Goal: Task Accomplishment & Management: Complete application form

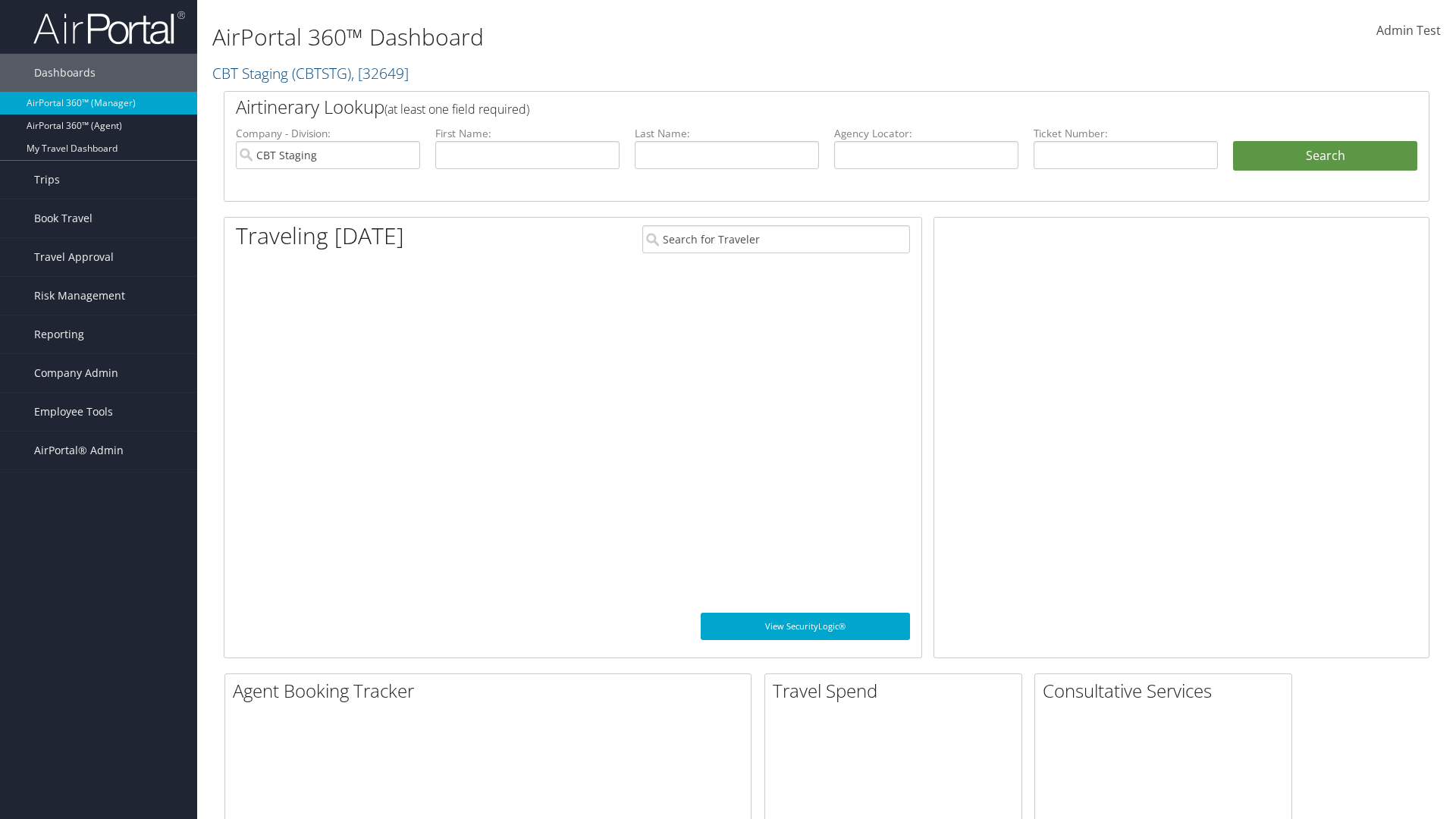
click at [98, 374] on span "Company Admin" at bounding box center [76, 373] width 84 height 38
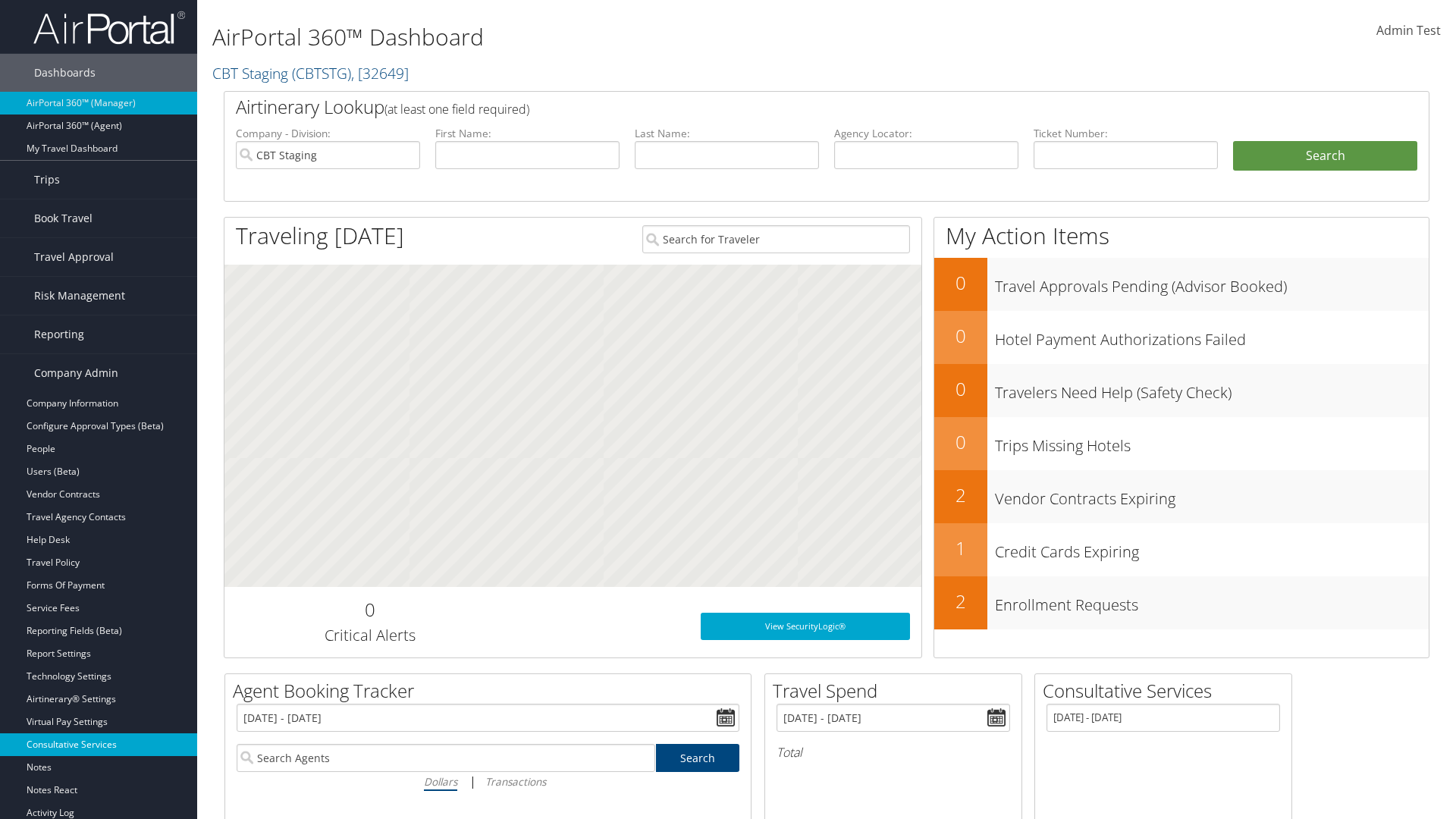
click at [98, 745] on link "Consultative Services" at bounding box center [98, 745] width 197 height 22
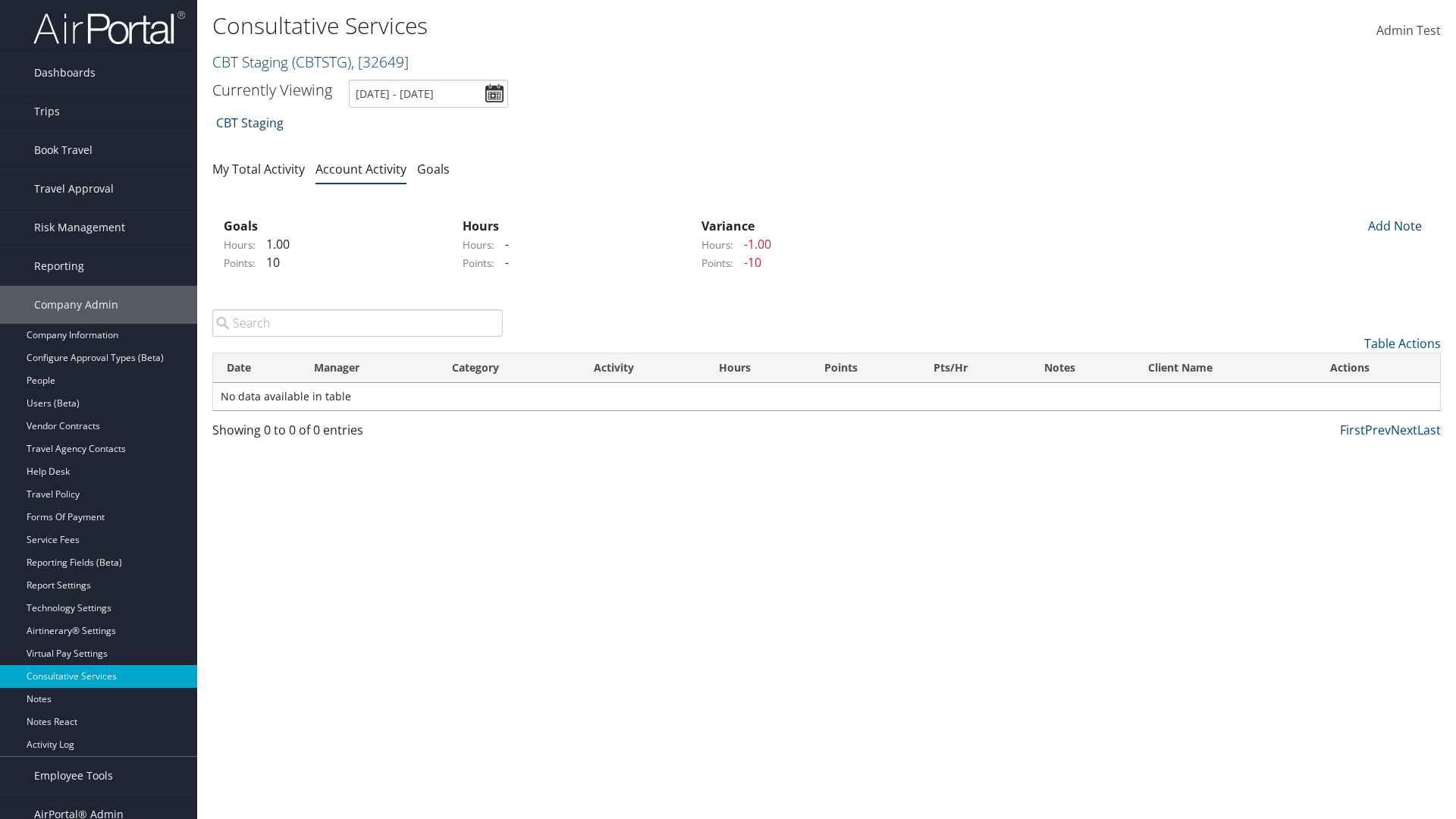
click at [250, 62] on link "CBT Staging ( CBTSTG ) , [ 32649 ]" at bounding box center [311, 62] width 197 height 21
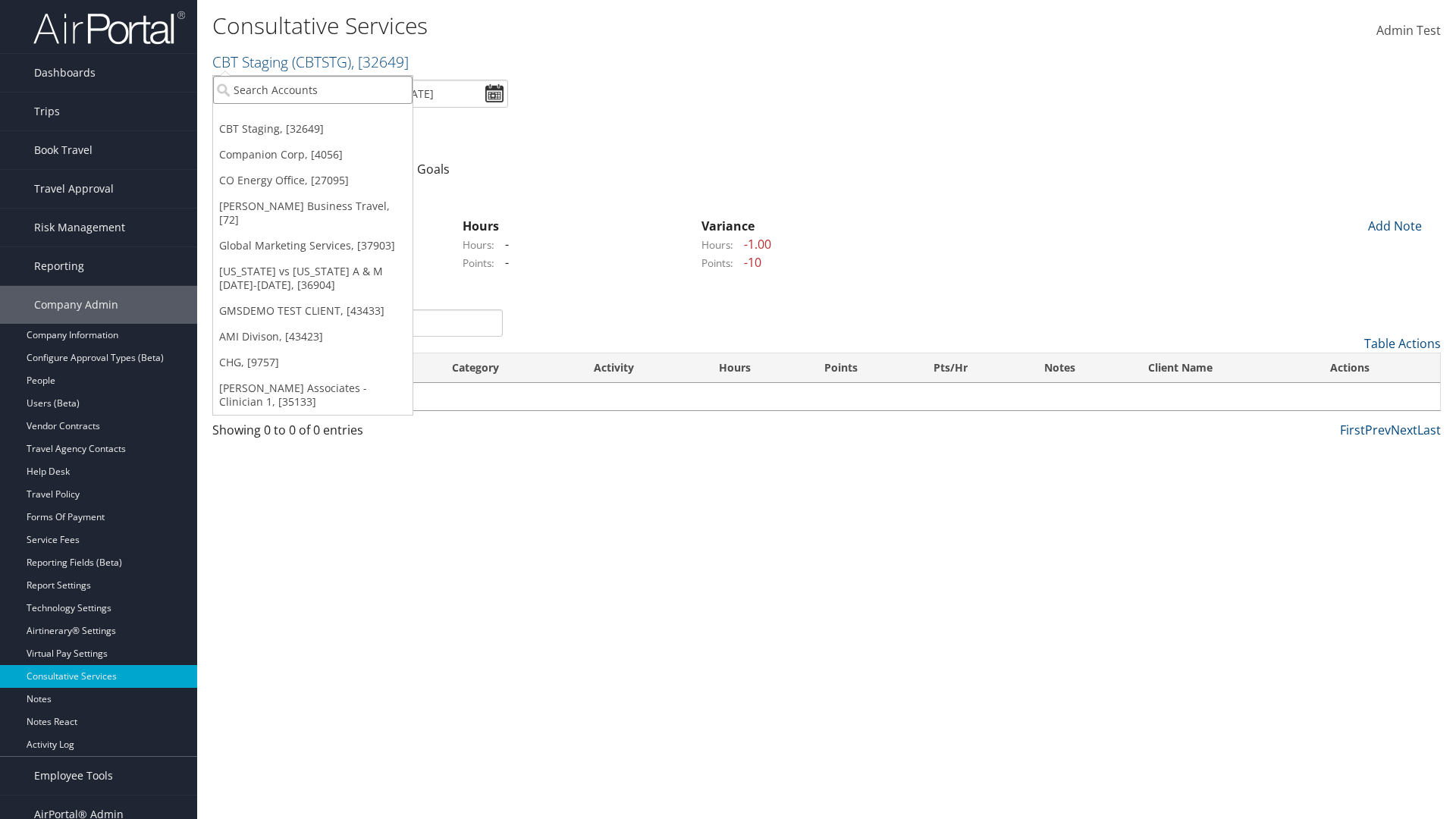
click at [313, 90] on input "search" at bounding box center [312, 90] width 199 height 28
type input "CBTSTG"
click at [313, 118] on div "CBT Staging (CBTSTG), [32649]" at bounding box center [313, 117] width 216 height 14
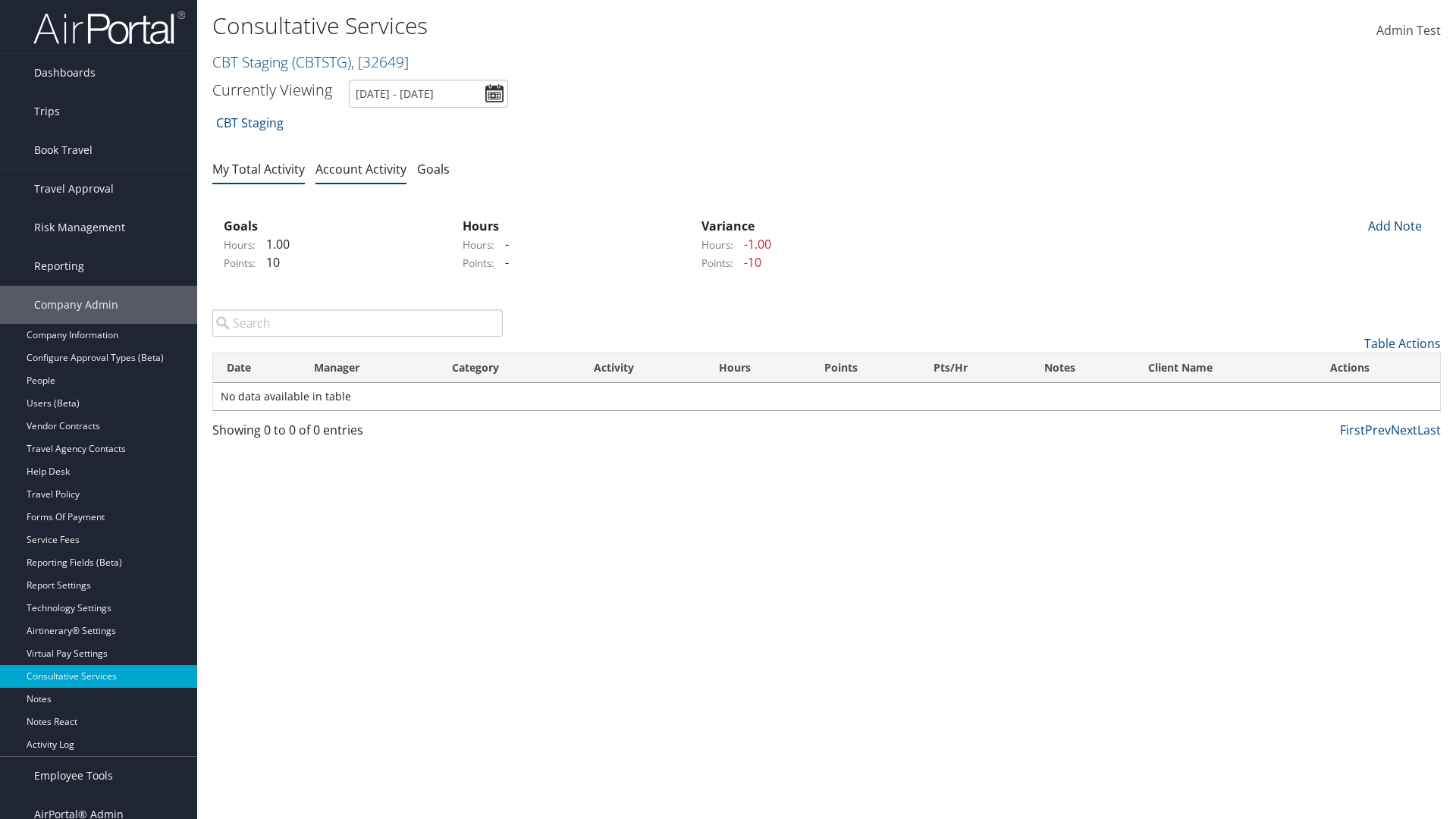
click at [258, 169] on link "My Total Activity" at bounding box center [259, 169] width 93 height 17
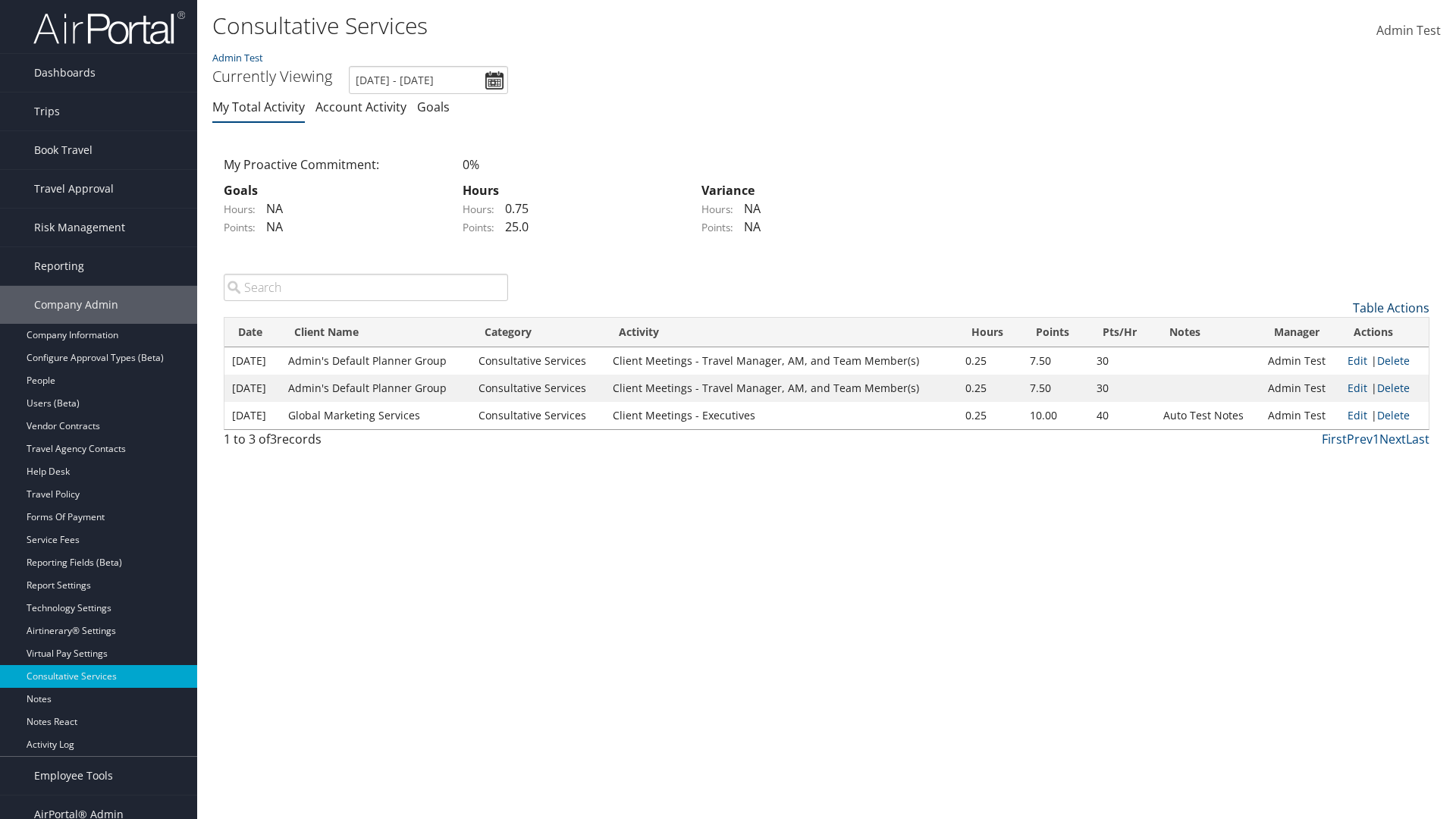
click at [1390, 307] on link "Table Actions" at bounding box center [1391, 308] width 77 height 17
click at [1328, 330] on link "New Record" at bounding box center [1328, 331] width 199 height 26
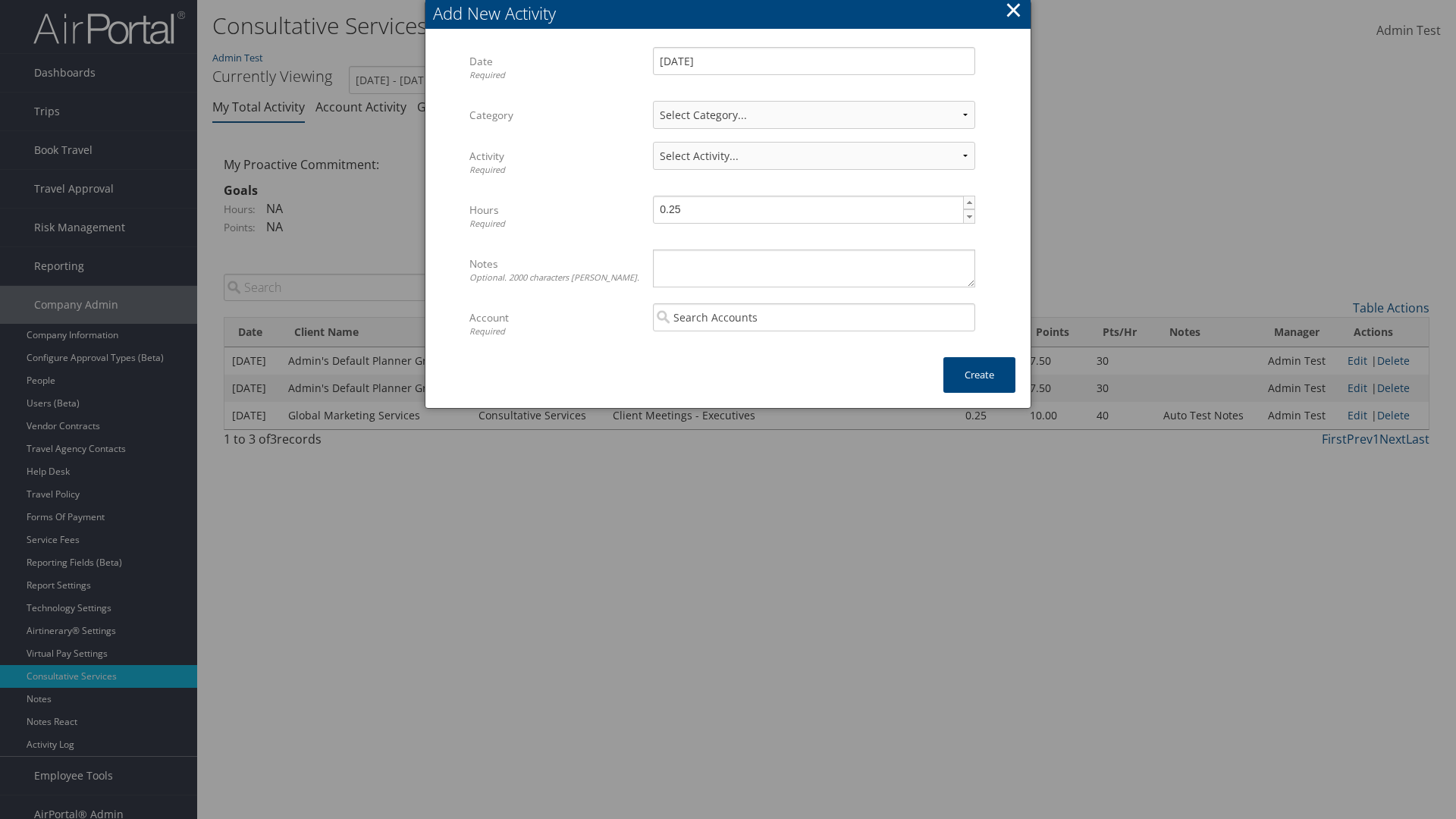
select select "1"
click at [814, 268] on textarea "Notes Optional. 2000 characters max." at bounding box center [813, 268] width 322 height 38
select select "227-1"
type textarea "Automation notes for activity"
click at [814, 317] on input "search" at bounding box center [813, 317] width 322 height 28
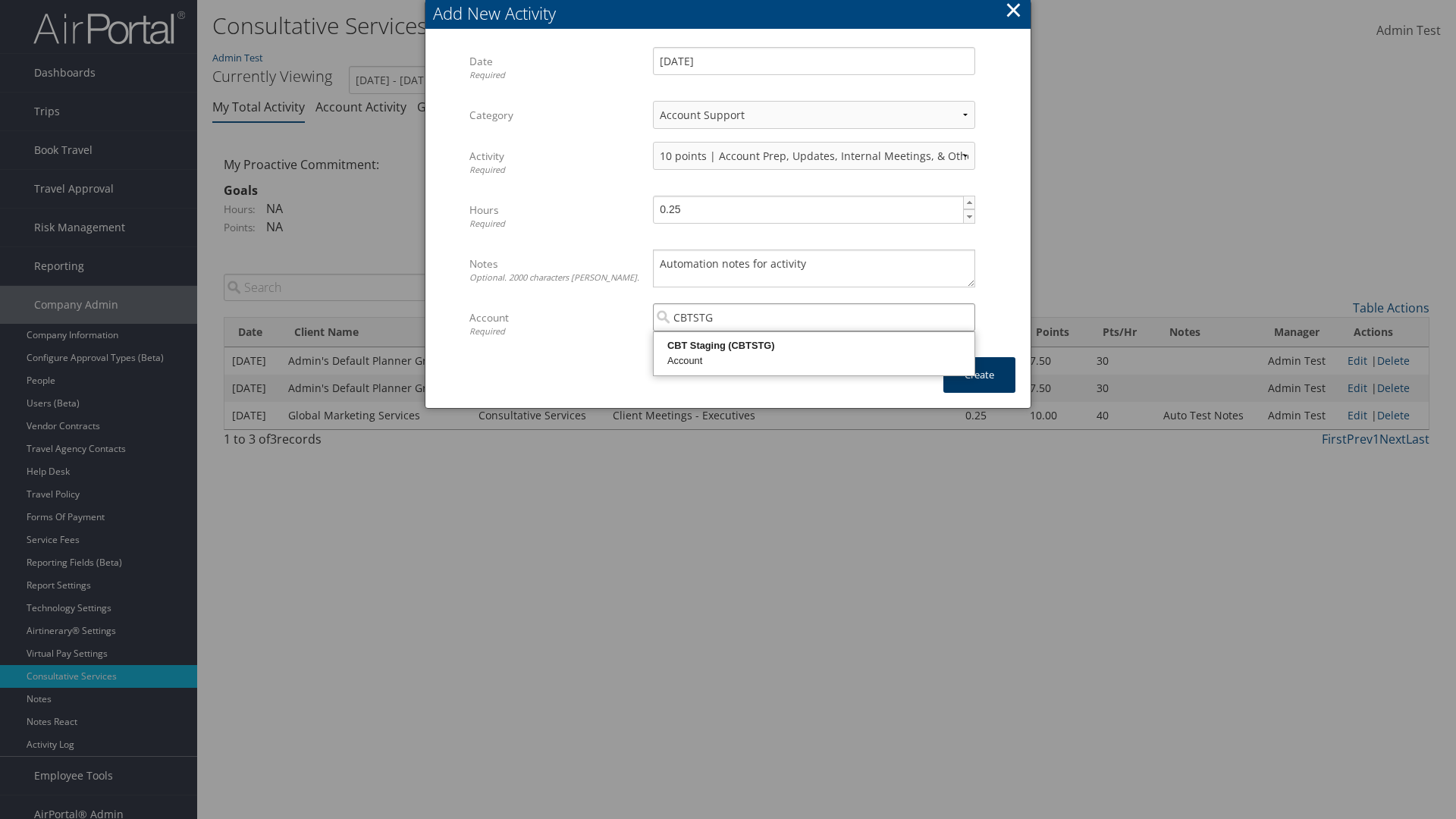
click at [814, 346] on div "CBT Staging (CBTSTG)" at bounding box center [813, 346] width 316 height 15
type input "CBT Staging"
click at [979, 374] on button "Create" at bounding box center [979, 375] width 72 height 36
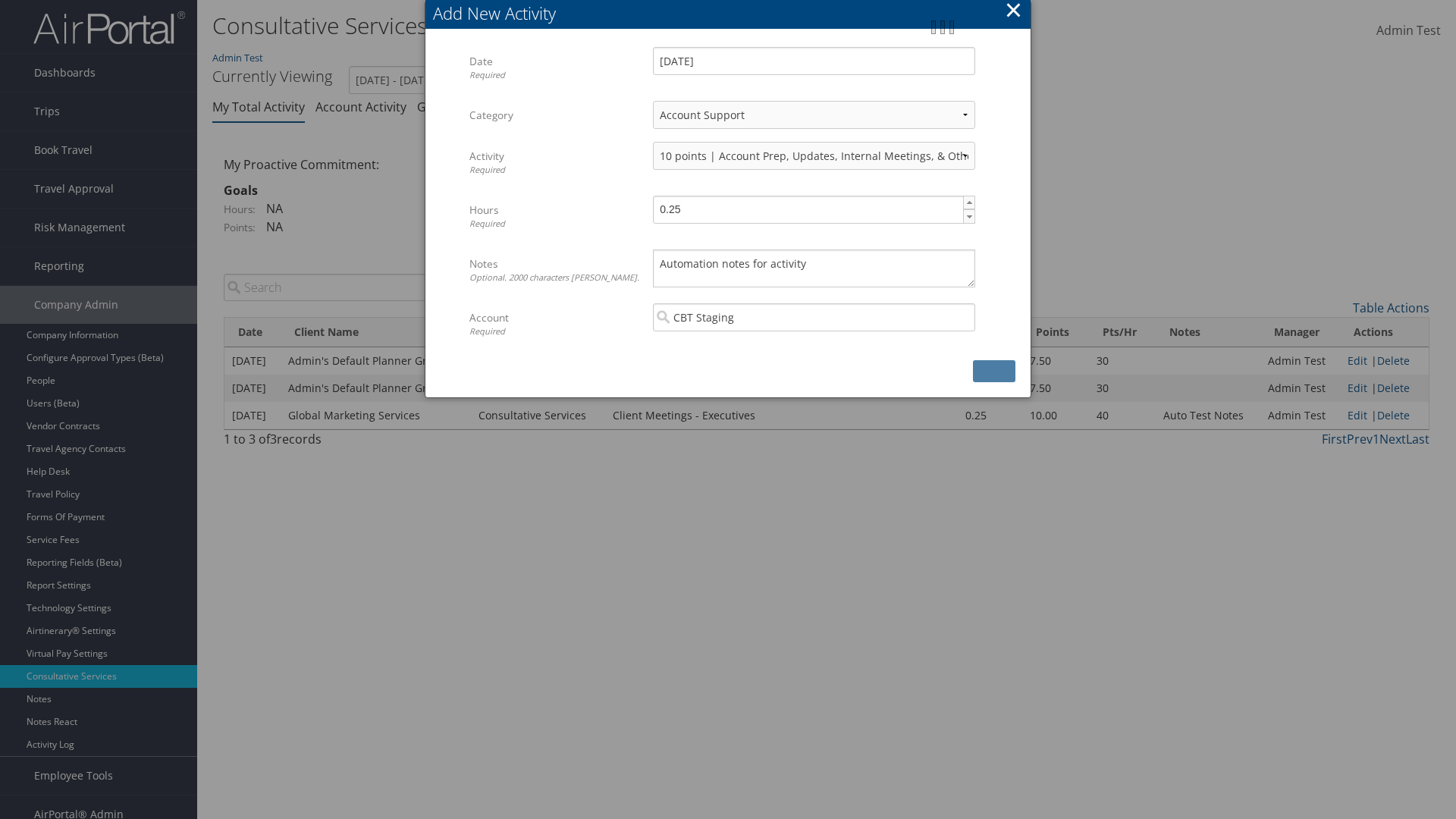
scroll to position [15, 0]
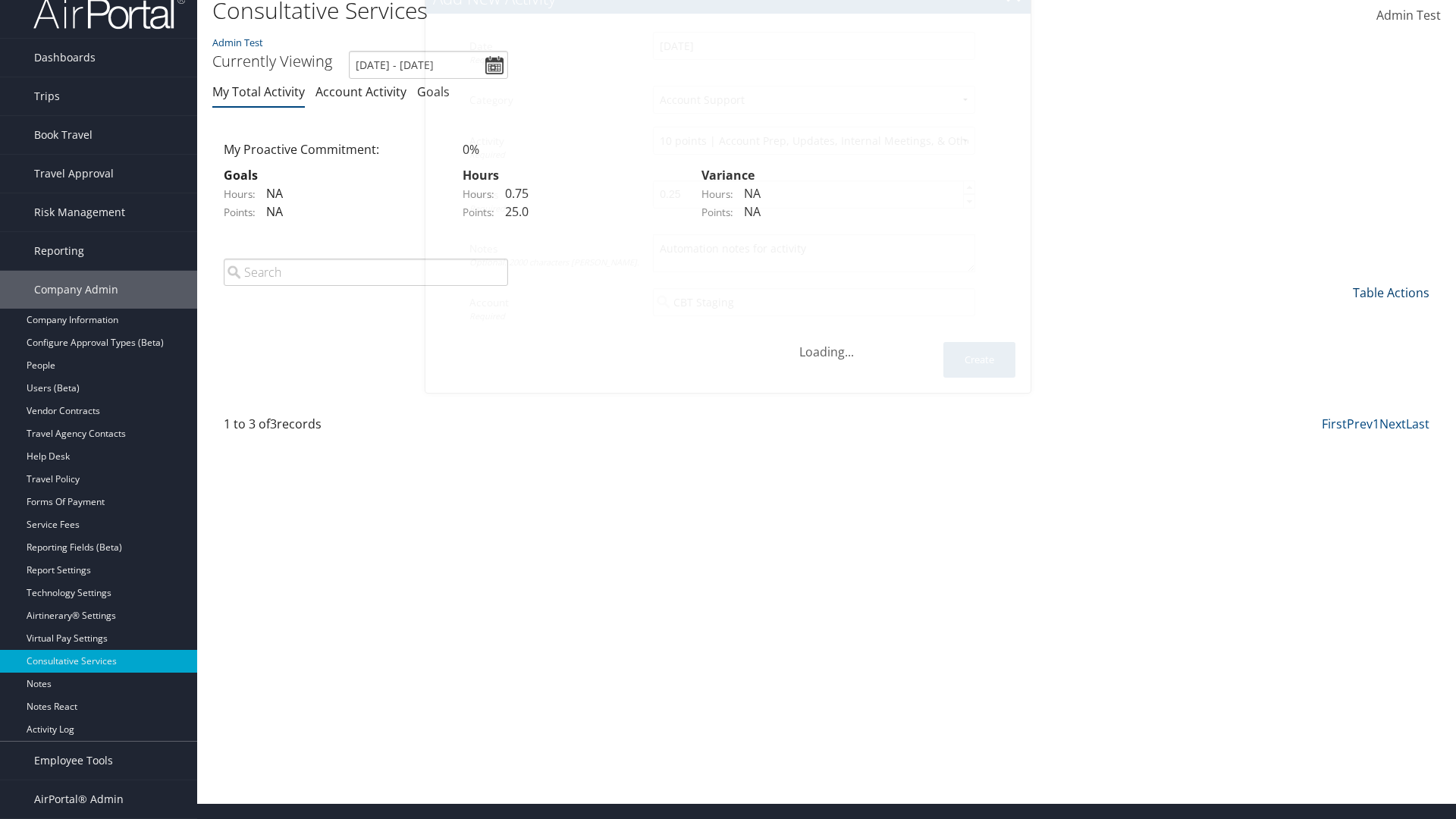
click at [1390, 301] on link "Table Actions" at bounding box center [1391, 293] width 77 height 17
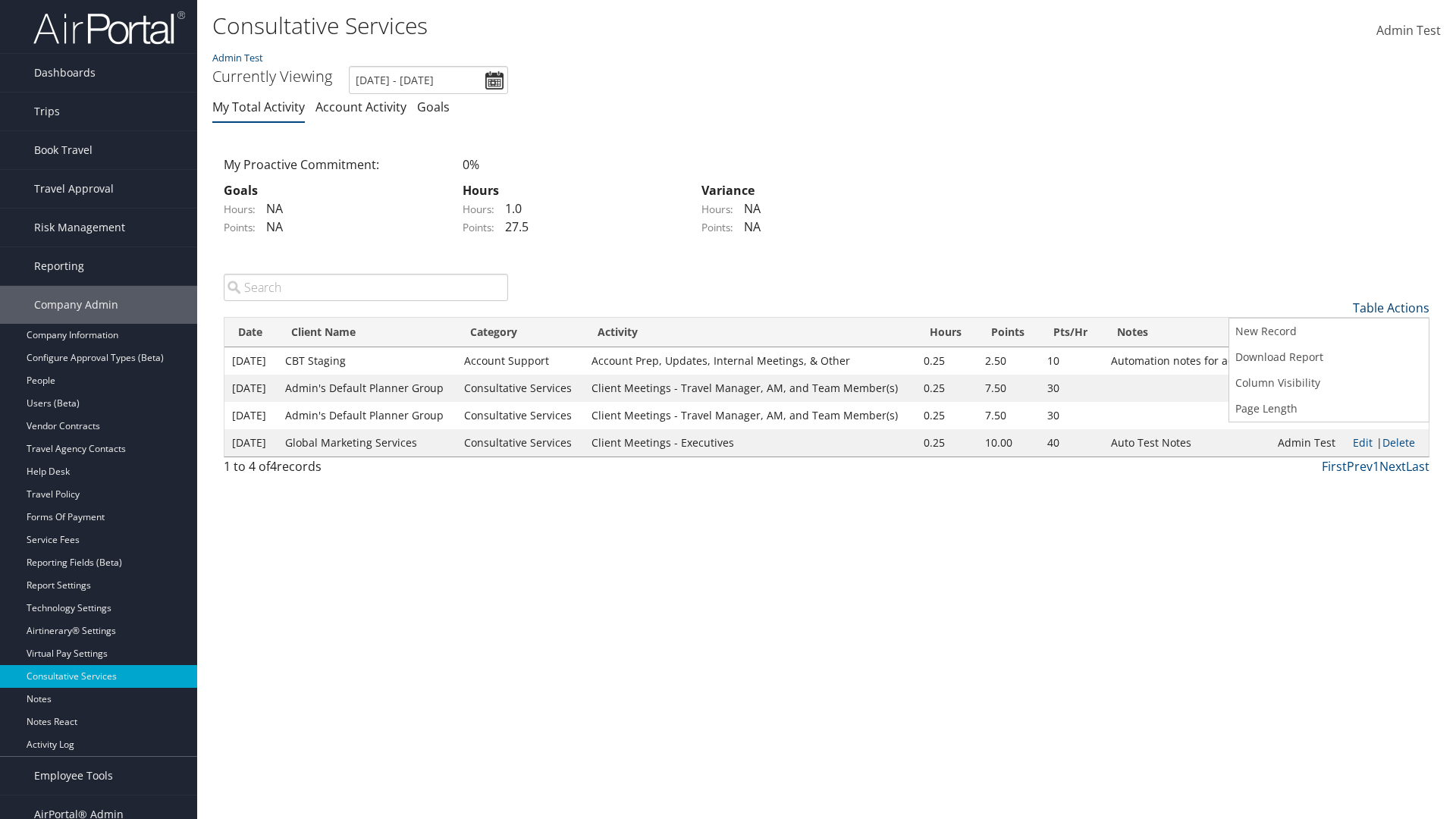
click at [1328, 357] on link "Download Report" at bounding box center [1328, 358] width 199 height 26
click at [1390, 307] on link "Table Actions" at bounding box center [1391, 308] width 77 height 17
click at [1328, 382] on link "Column Visibility" at bounding box center [1328, 383] width 199 height 26
click at [1328, 332] on link "Date" at bounding box center [1328, 333] width 199 height 26
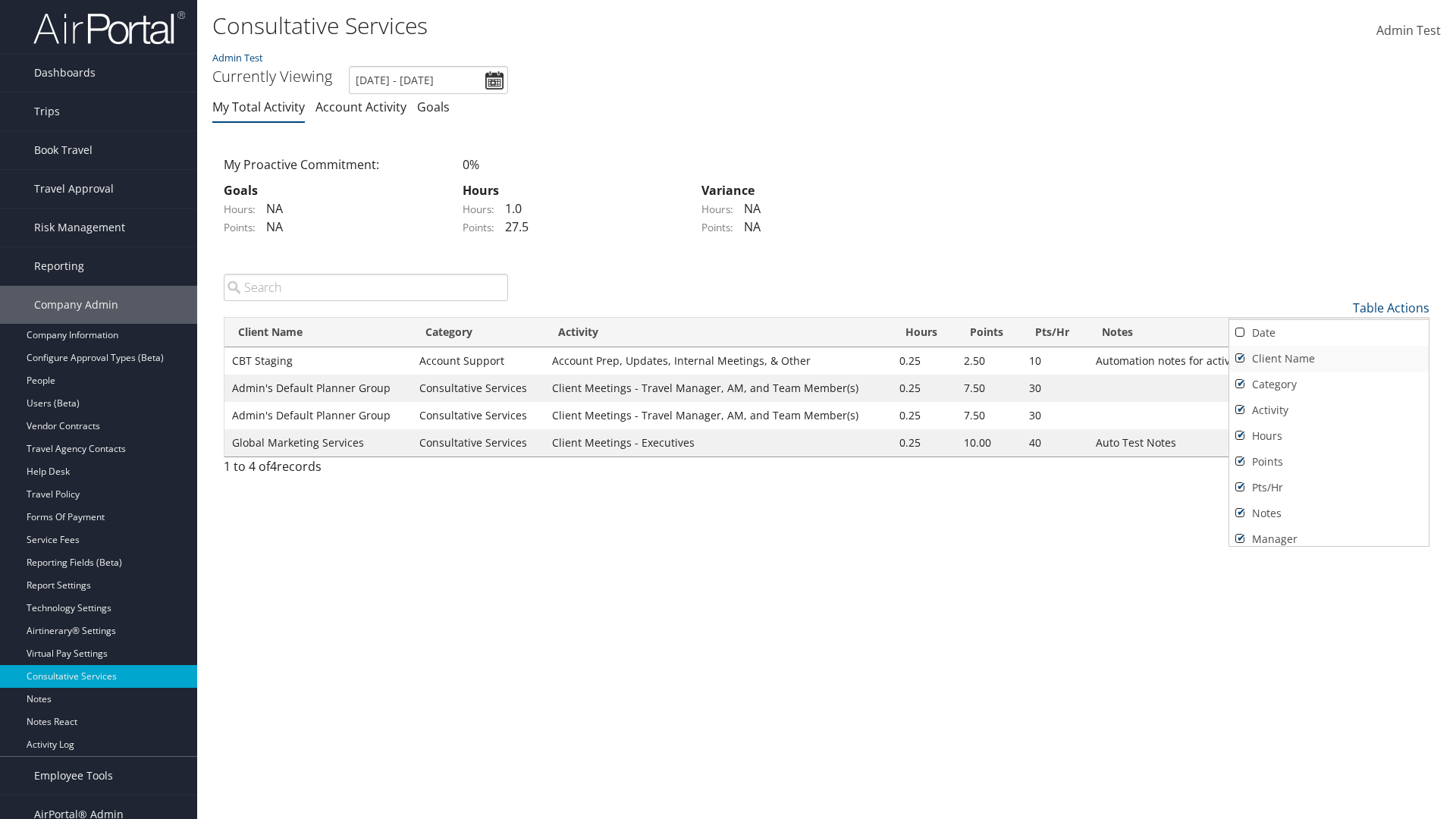
click at [1328, 358] on link "Client Name" at bounding box center [1328, 358] width 199 height 26
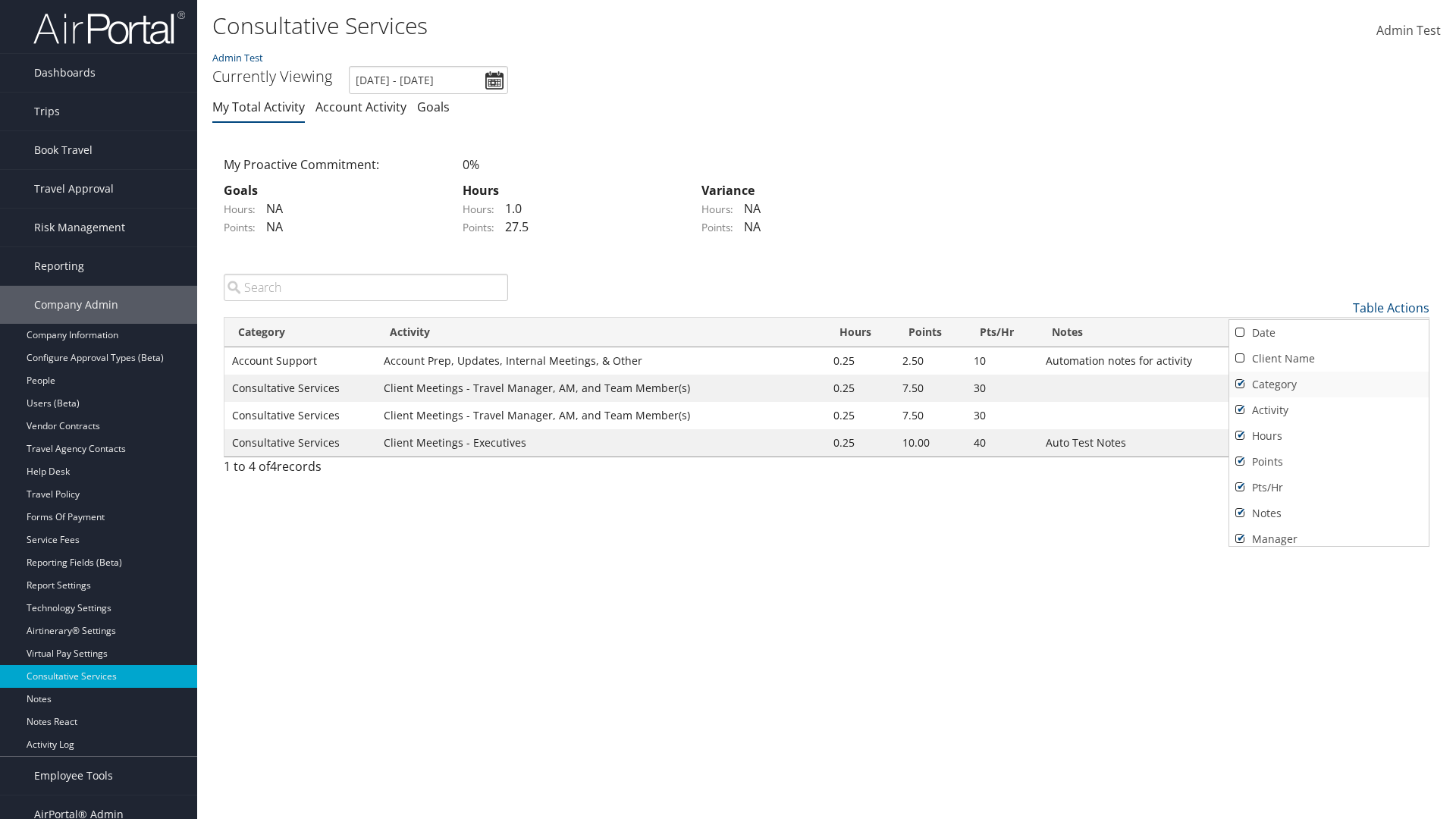
click at [1328, 384] on link "Category" at bounding box center [1328, 385] width 199 height 26
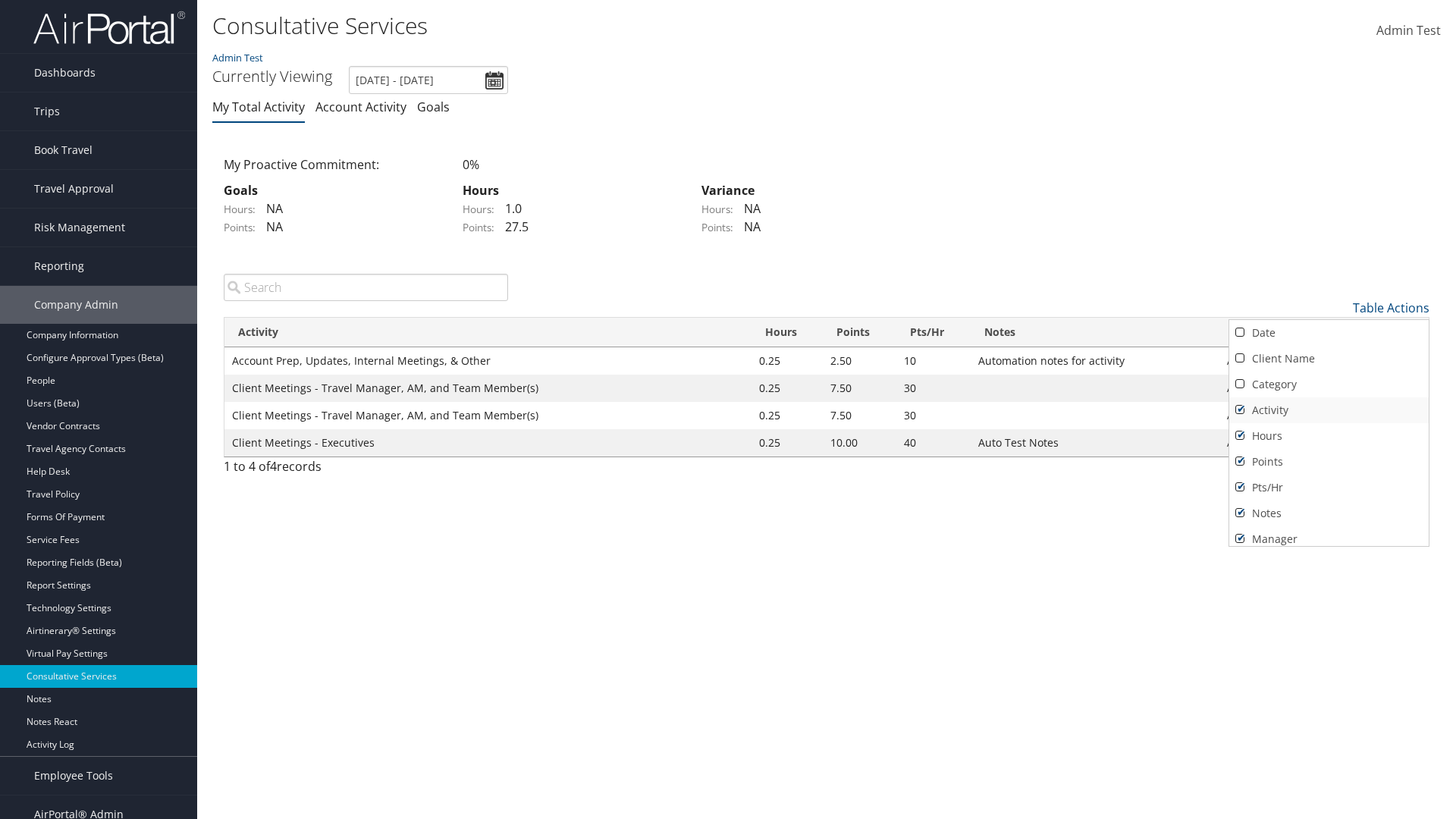
click at [1328, 410] on link "Activity" at bounding box center [1328, 410] width 199 height 26
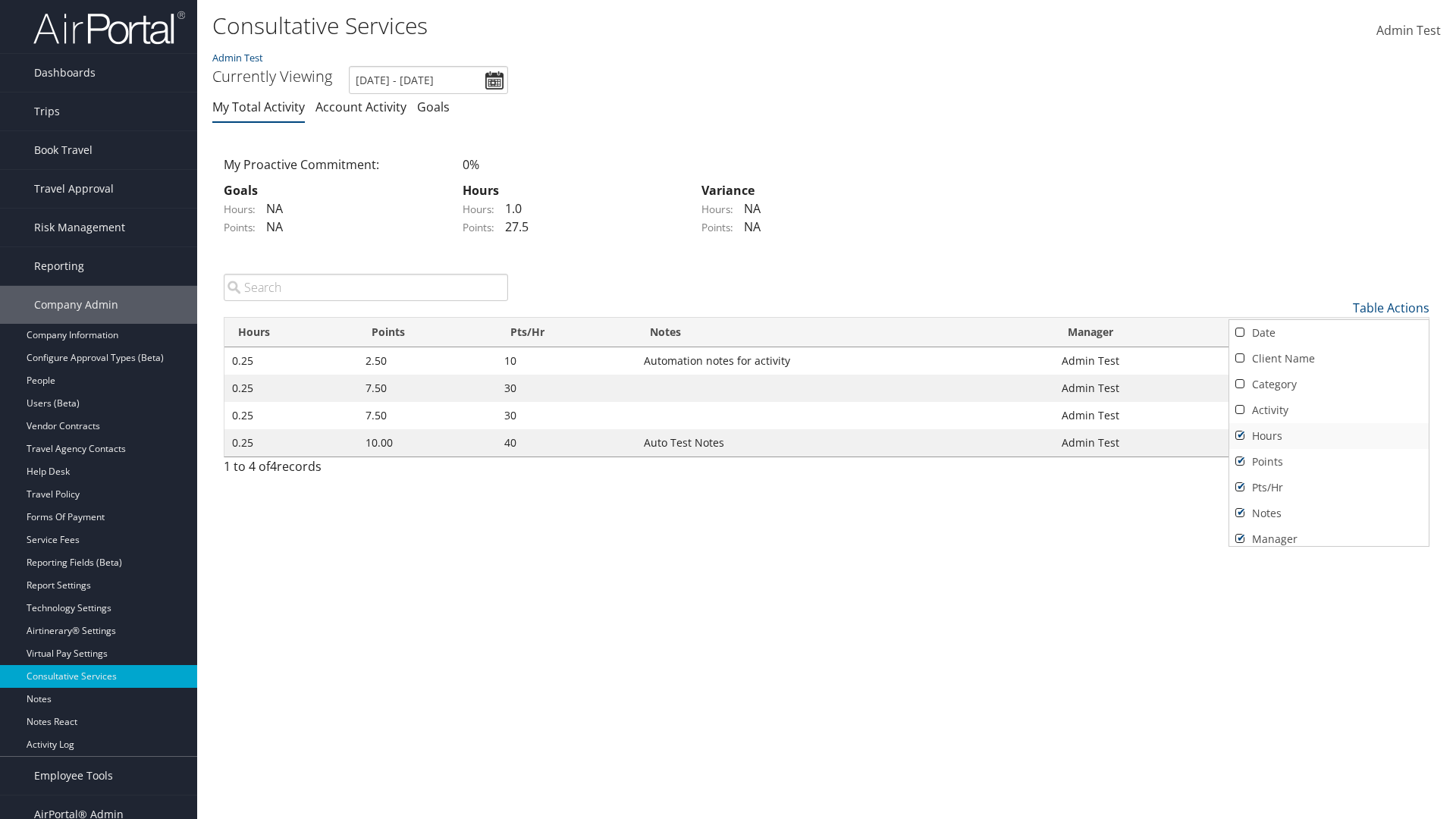
click at [1328, 435] on link "Hours" at bounding box center [1328, 436] width 199 height 26
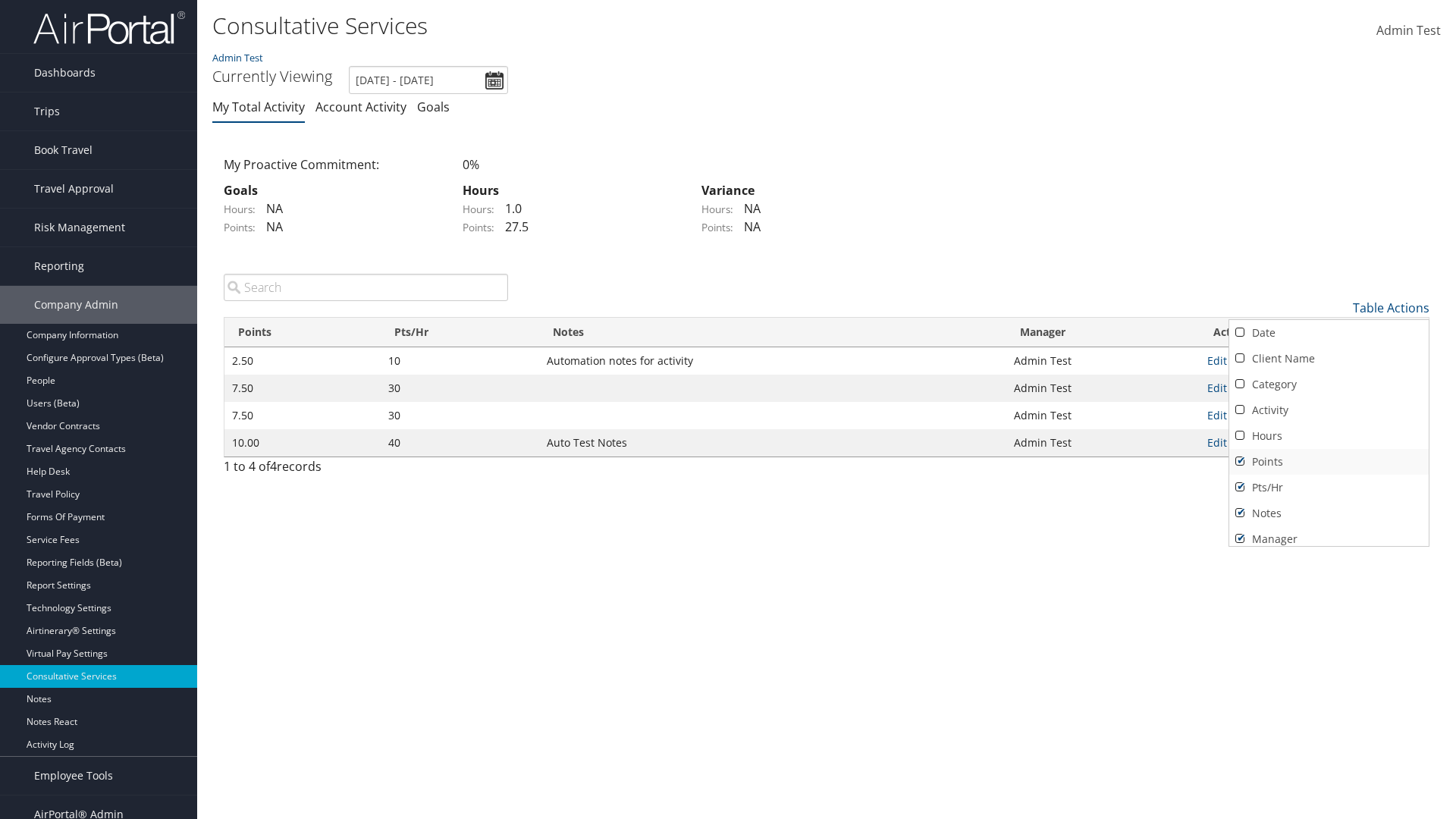
click at [1328, 461] on link "Points" at bounding box center [1328, 461] width 199 height 26
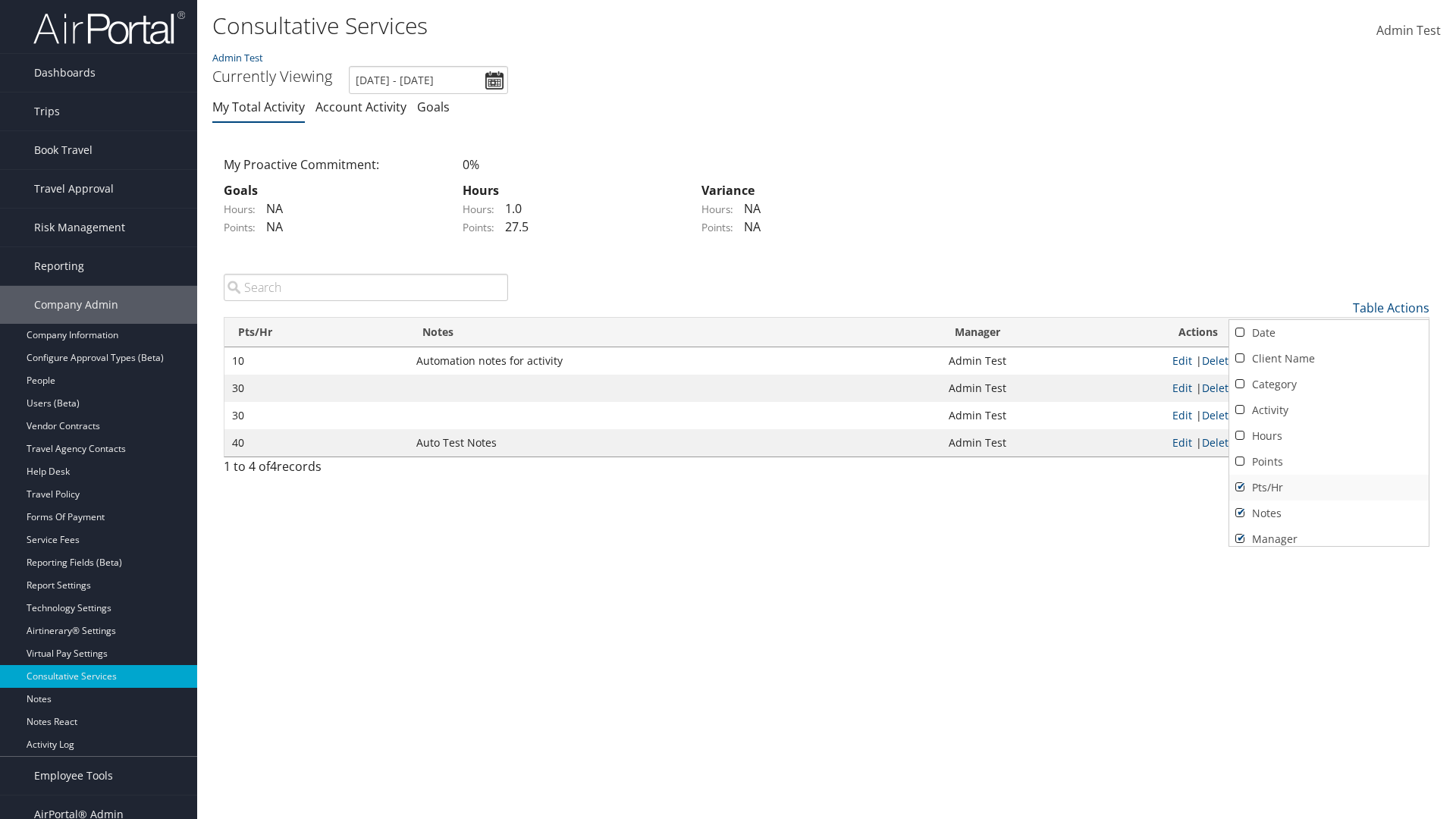
click at [1328, 487] on link "Pts/Hr" at bounding box center [1328, 488] width 199 height 26
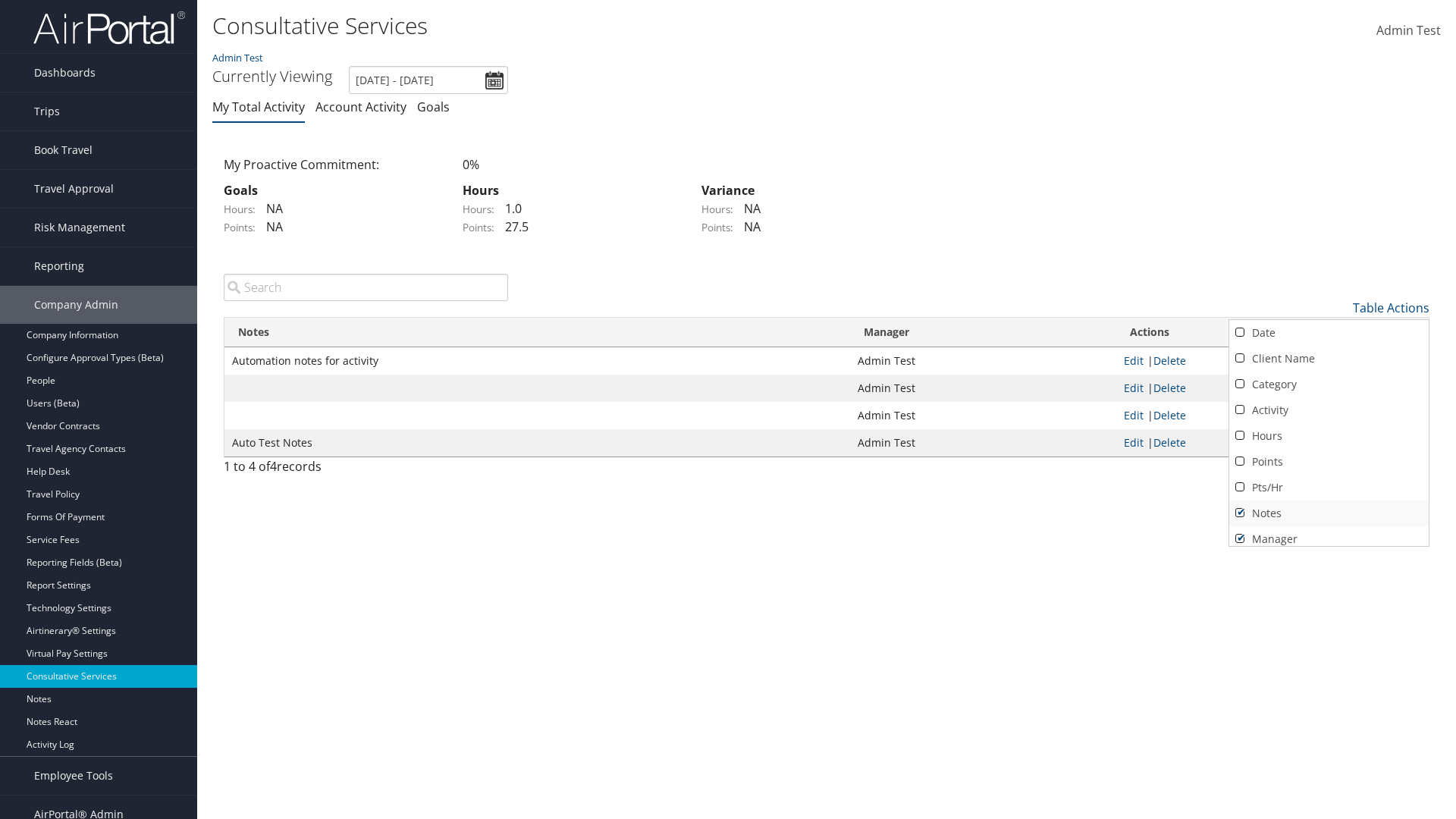
click at [1328, 513] on link "Notes" at bounding box center [1328, 513] width 199 height 26
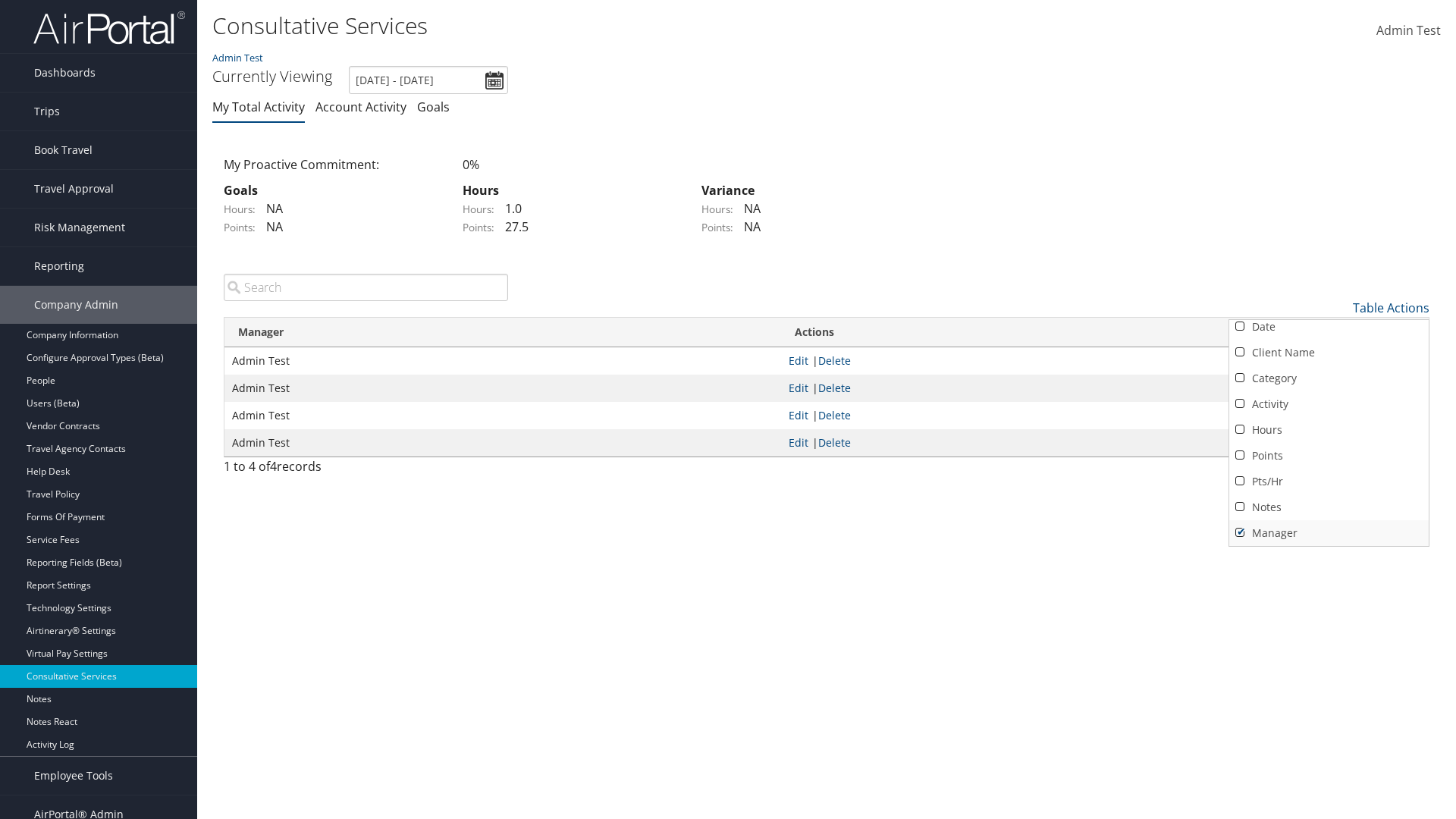
click at [1328, 533] on link "Manager" at bounding box center [1328, 533] width 199 height 26
click at [728, 410] on div at bounding box center [728, 410] width 1456 height 819
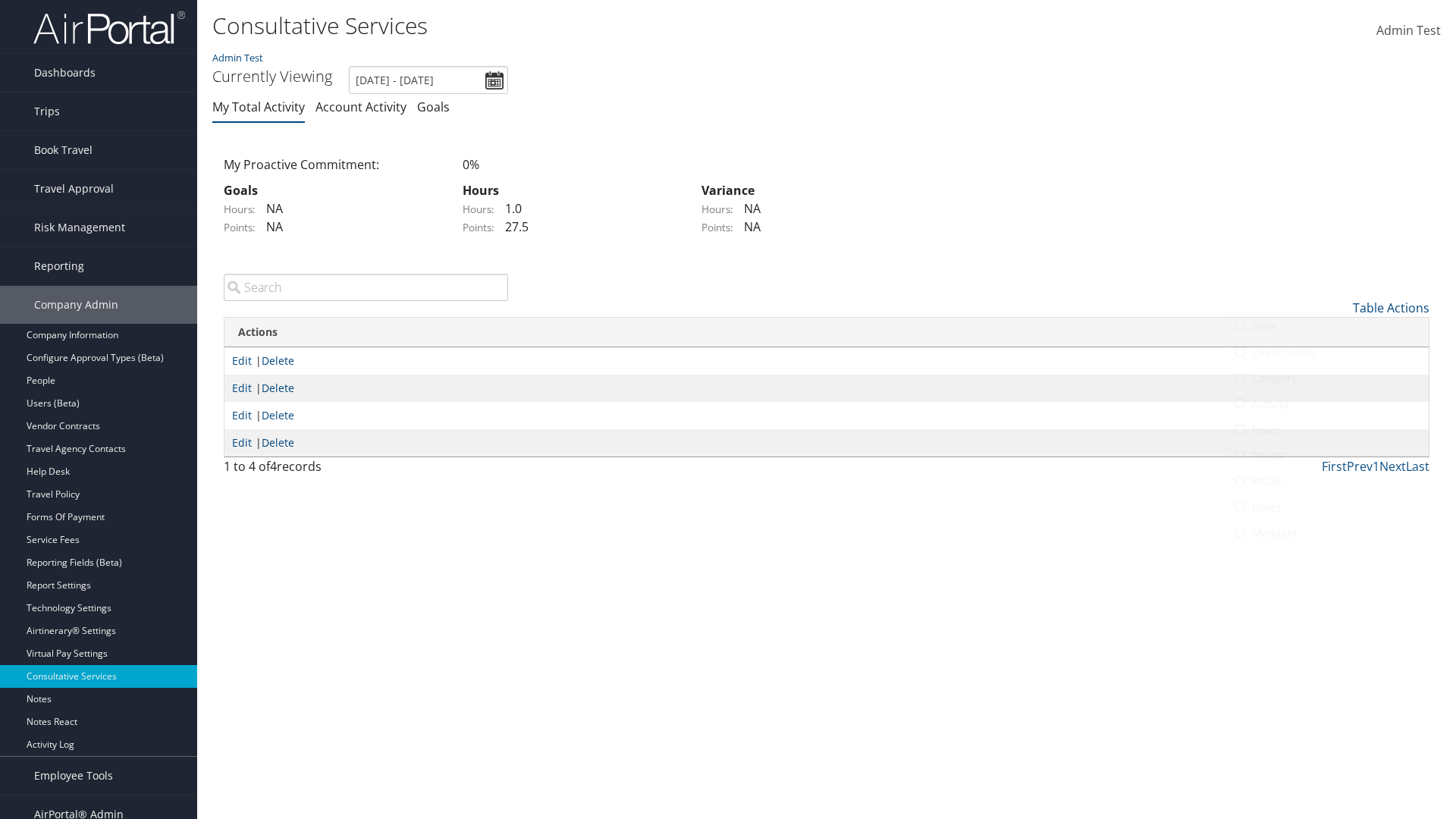
scroll to position [18, 0]
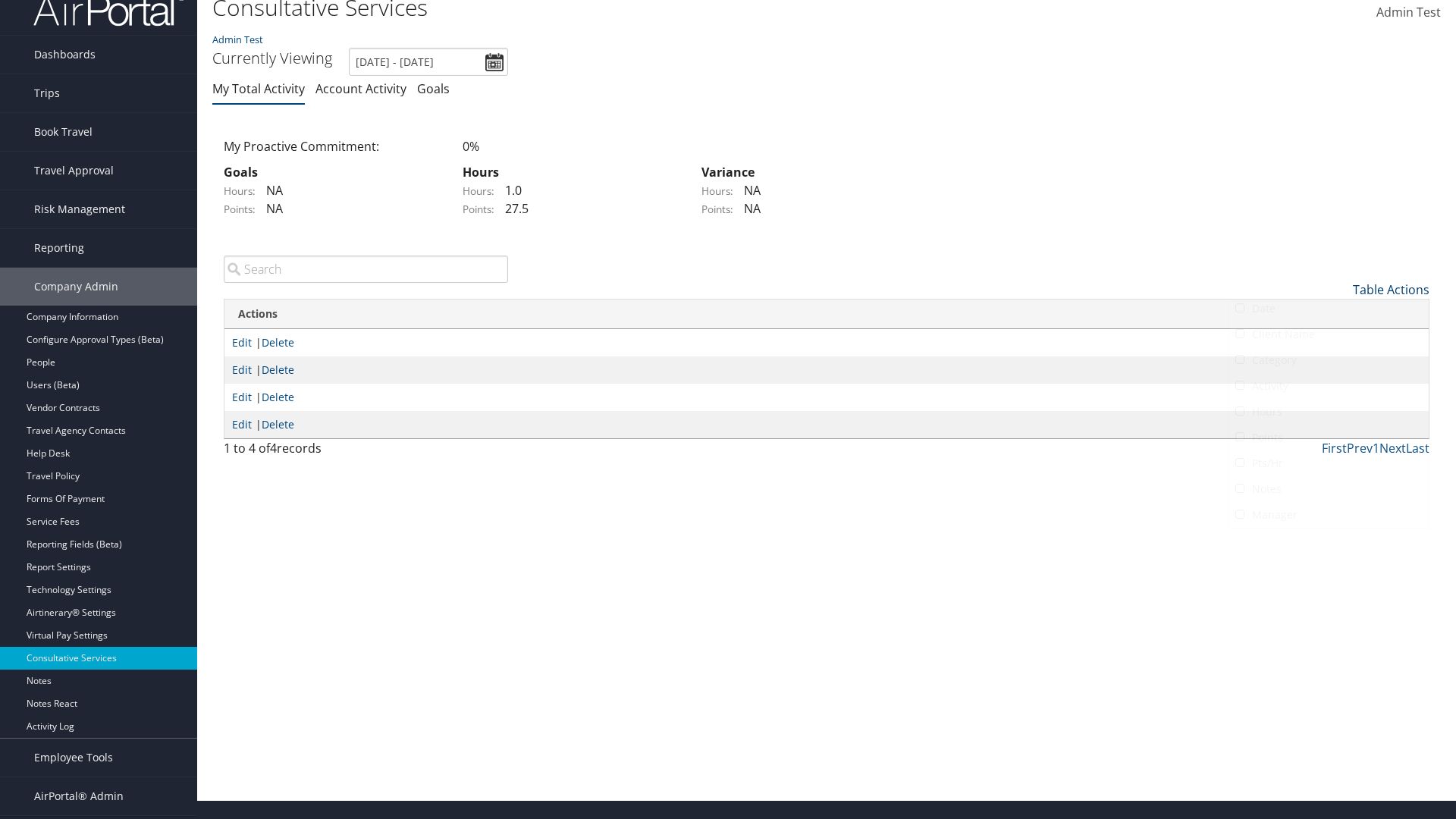
click at [1390, 289] on link "Table Actions" at bounding box center [1391, 290] width 77 height 17
click at [1328, 314] on link "Date" at bounding box center [1328, 314] width 199 height 26
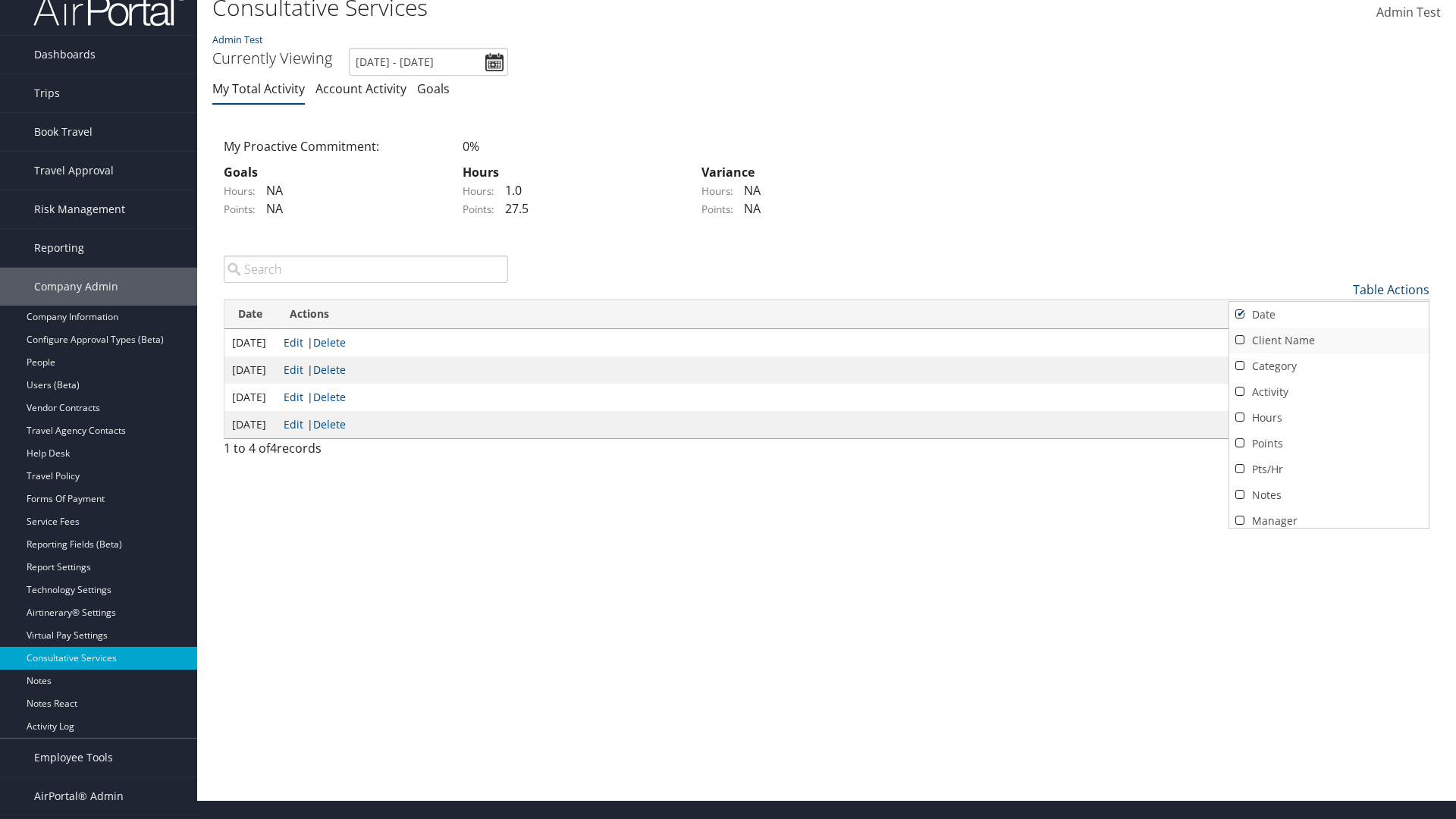
click at [1328, 340] on link "Client Name" at bounding box center [1328, 341] width 199 height 26
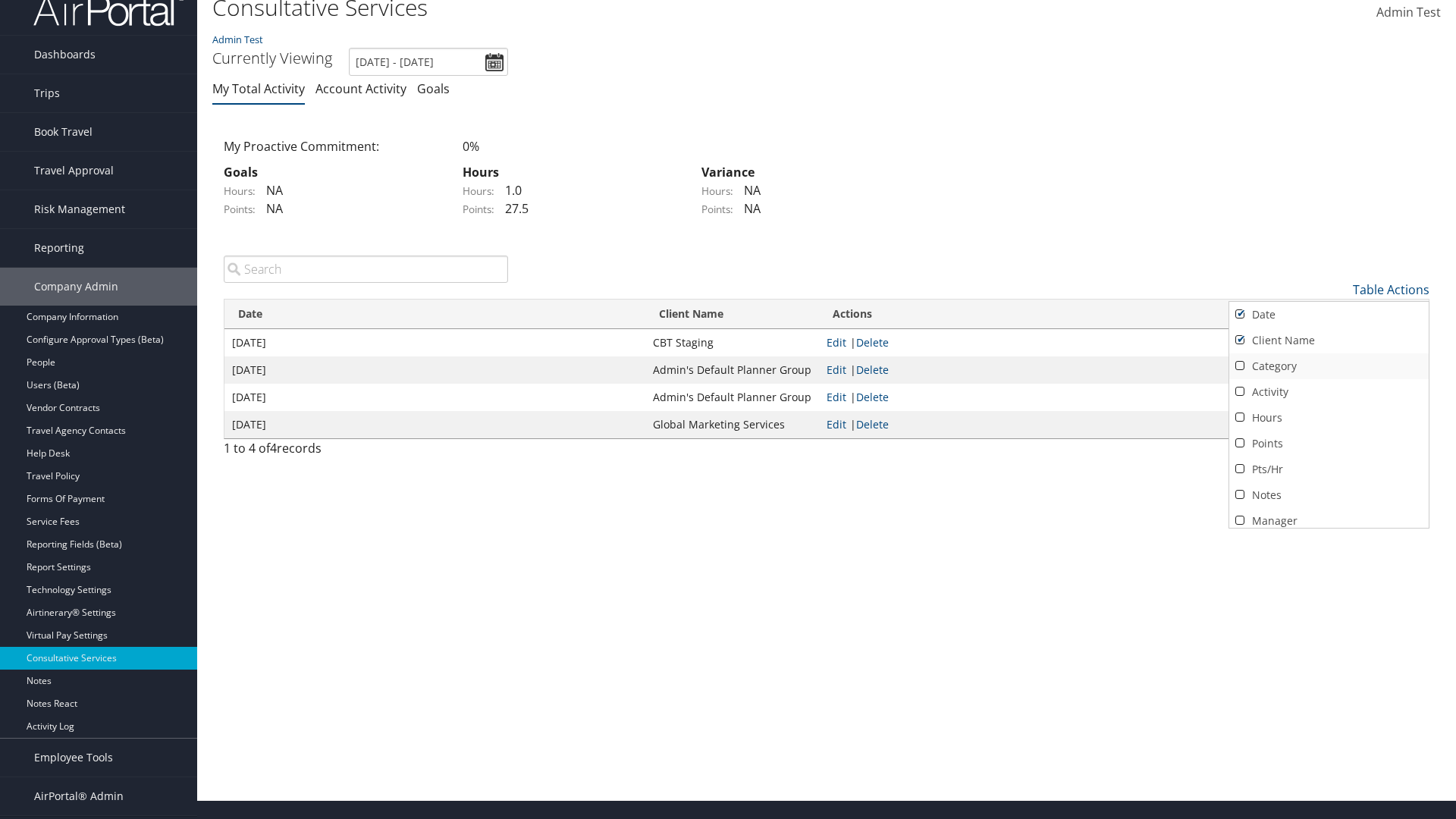
click at [1328, 366] on link "Category" at bounding box center [1328, 366] width 199 height 26
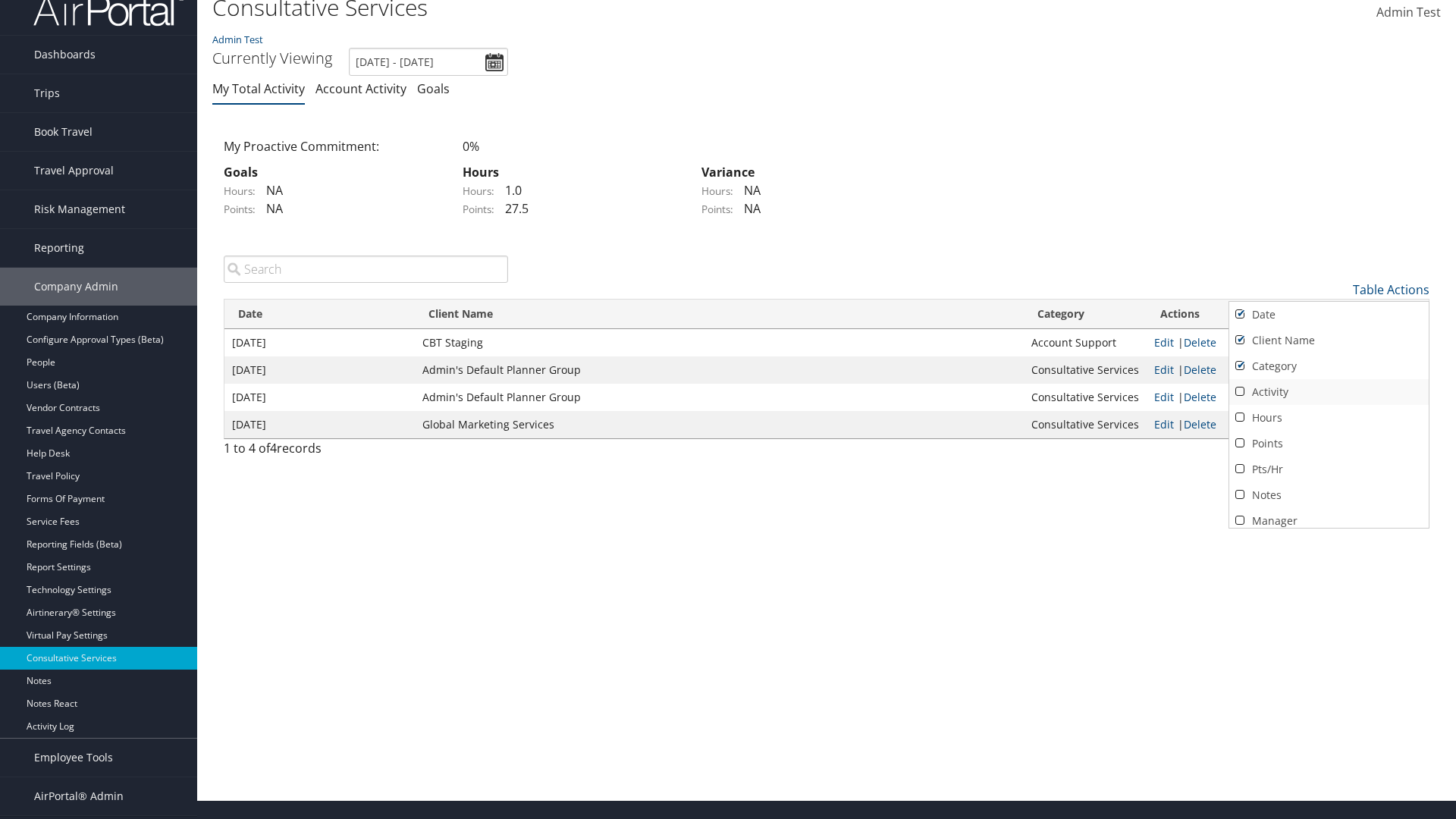
click at [1328, 391] on link "Activity" at bounding box center [1328, 392] width 199 height 26
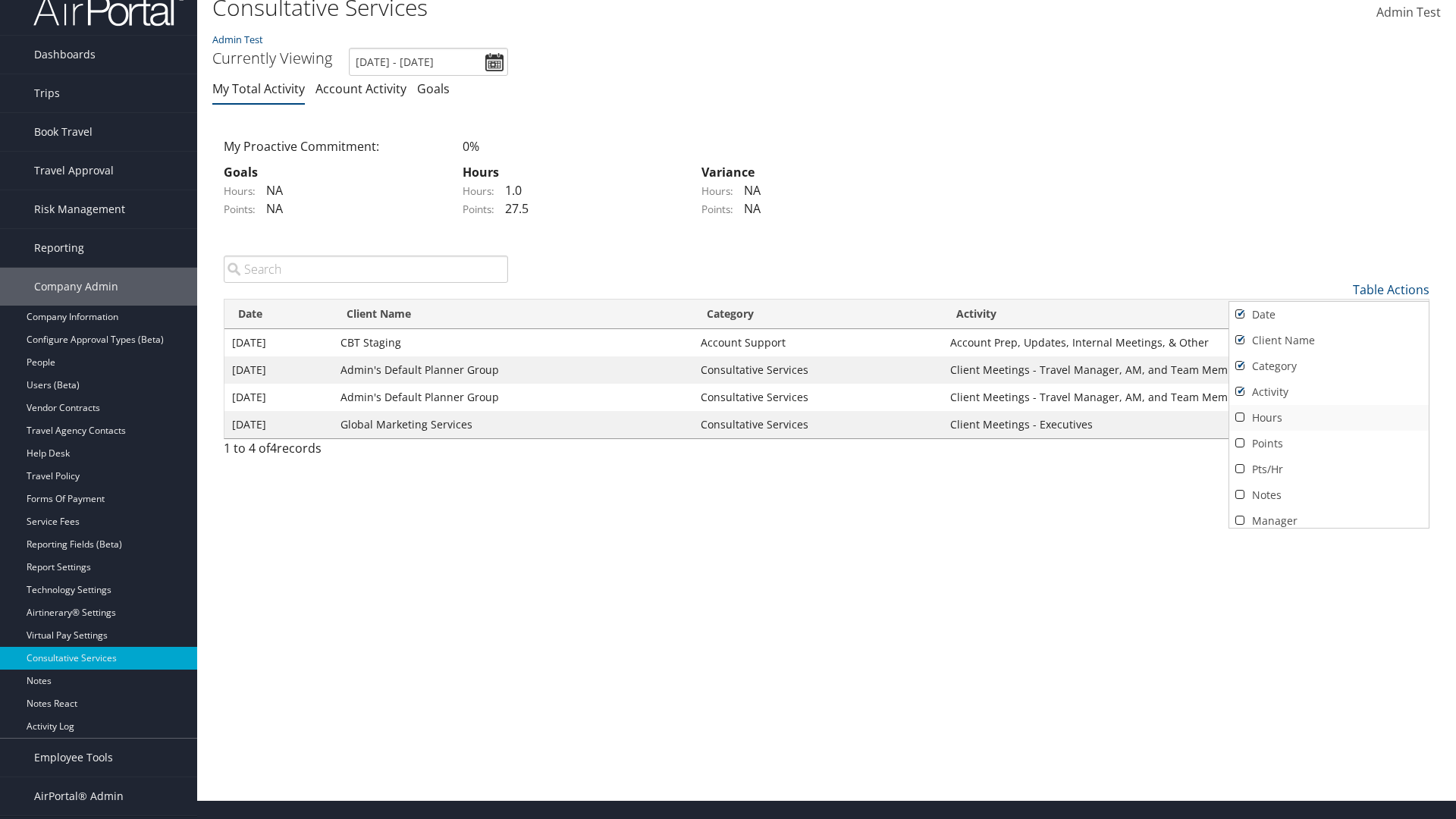
click at [1328, 417] on link "Hours" at bounding box center [1328, 417] width 199 height 26
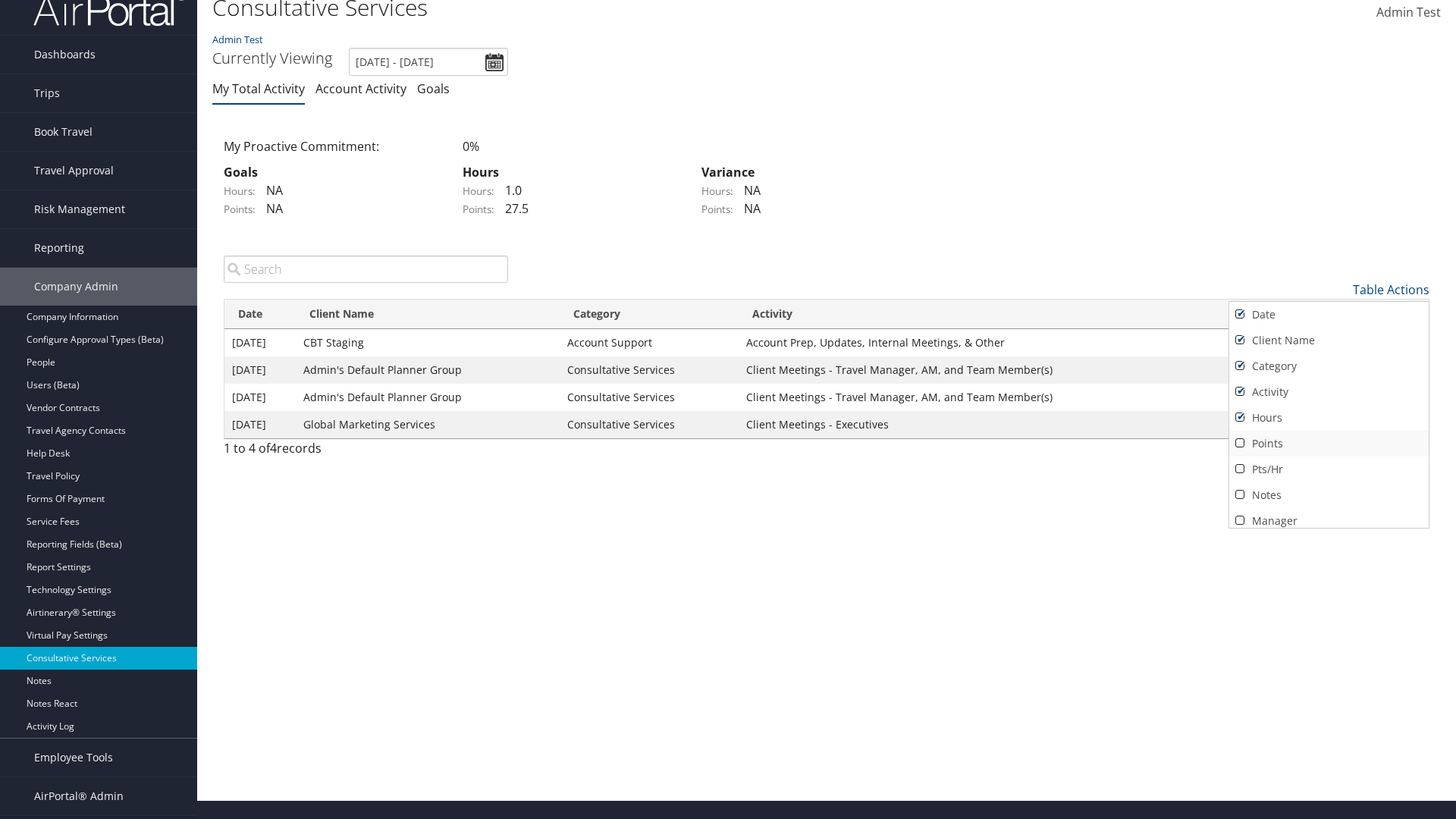
click at [1328, 443] on link "Points" at bounding box center [1328, 444] width 199 height 26
click at [1328, 469] on link "Pts/Hr" at bounding box center [1328, 469] width 199 height 26
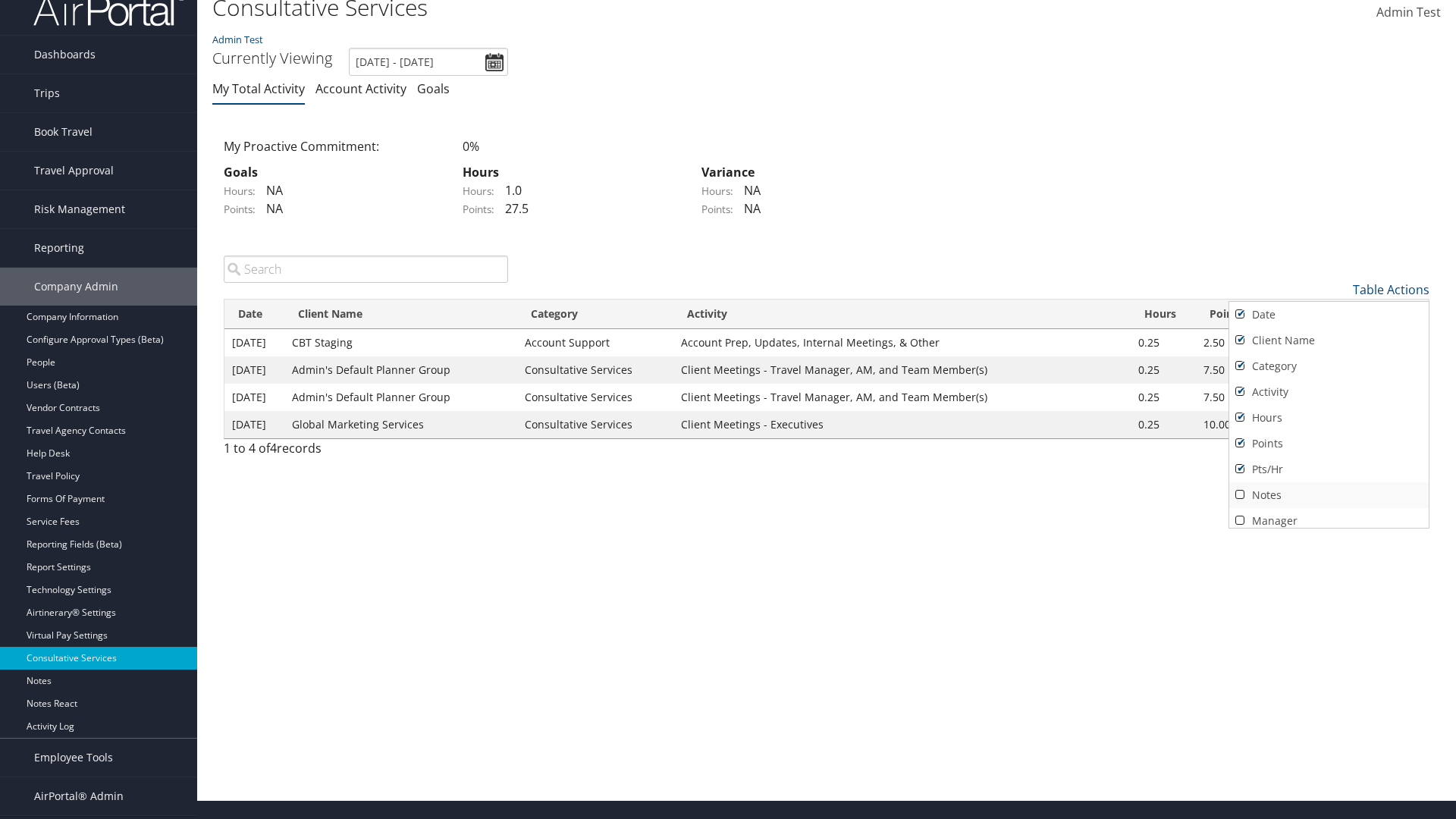
click at [1328, 494] on link "Notes" at bounding box center [1328, 495] width 199 height 26
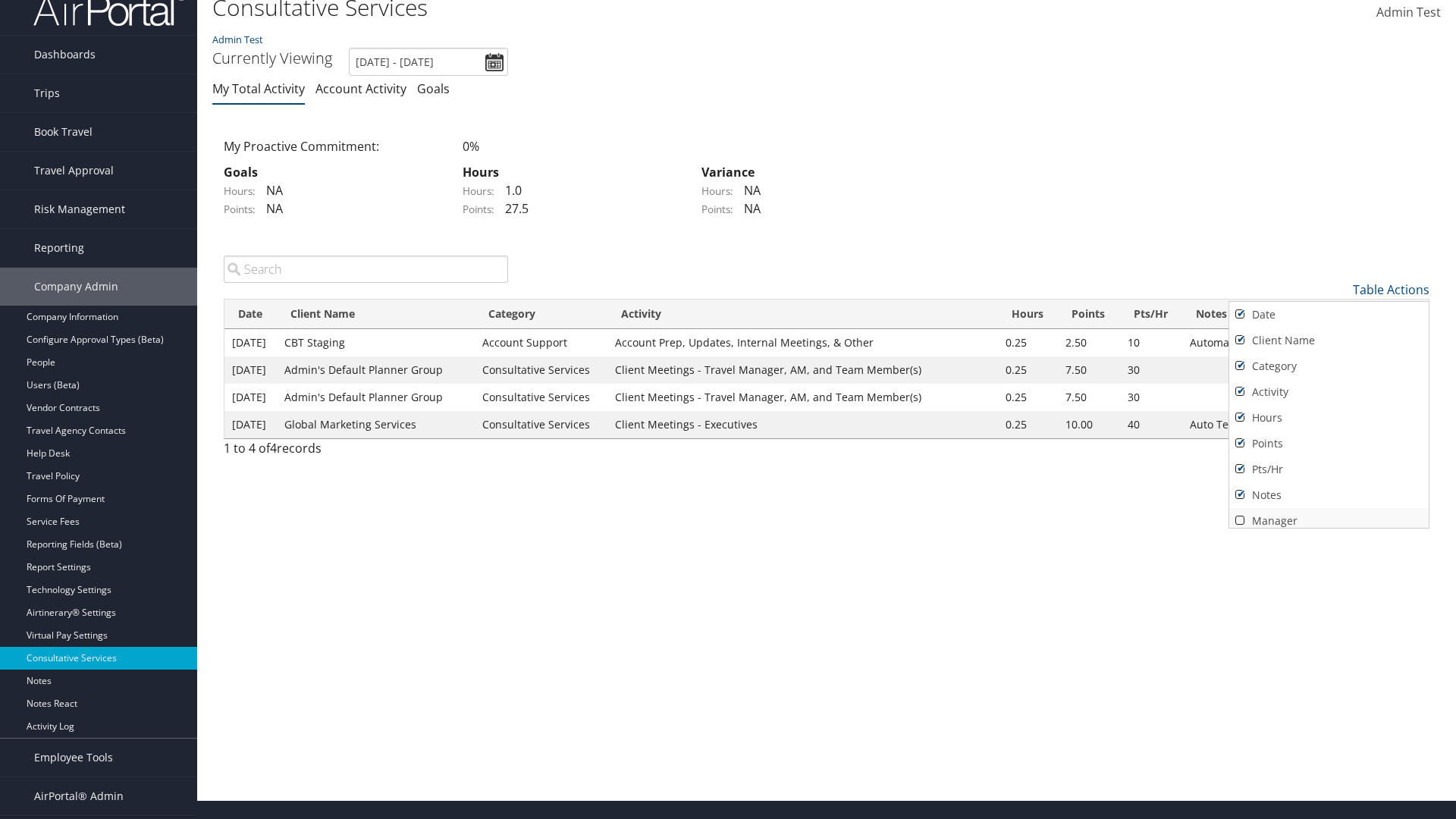
scroll to position [6, 0]
click at [1328, 514] on link "Manager" at bounding box center [1328, 515] width 199 height 26
click at [728, 410] on div at bounding box center [728, 410] width 1456 height 819
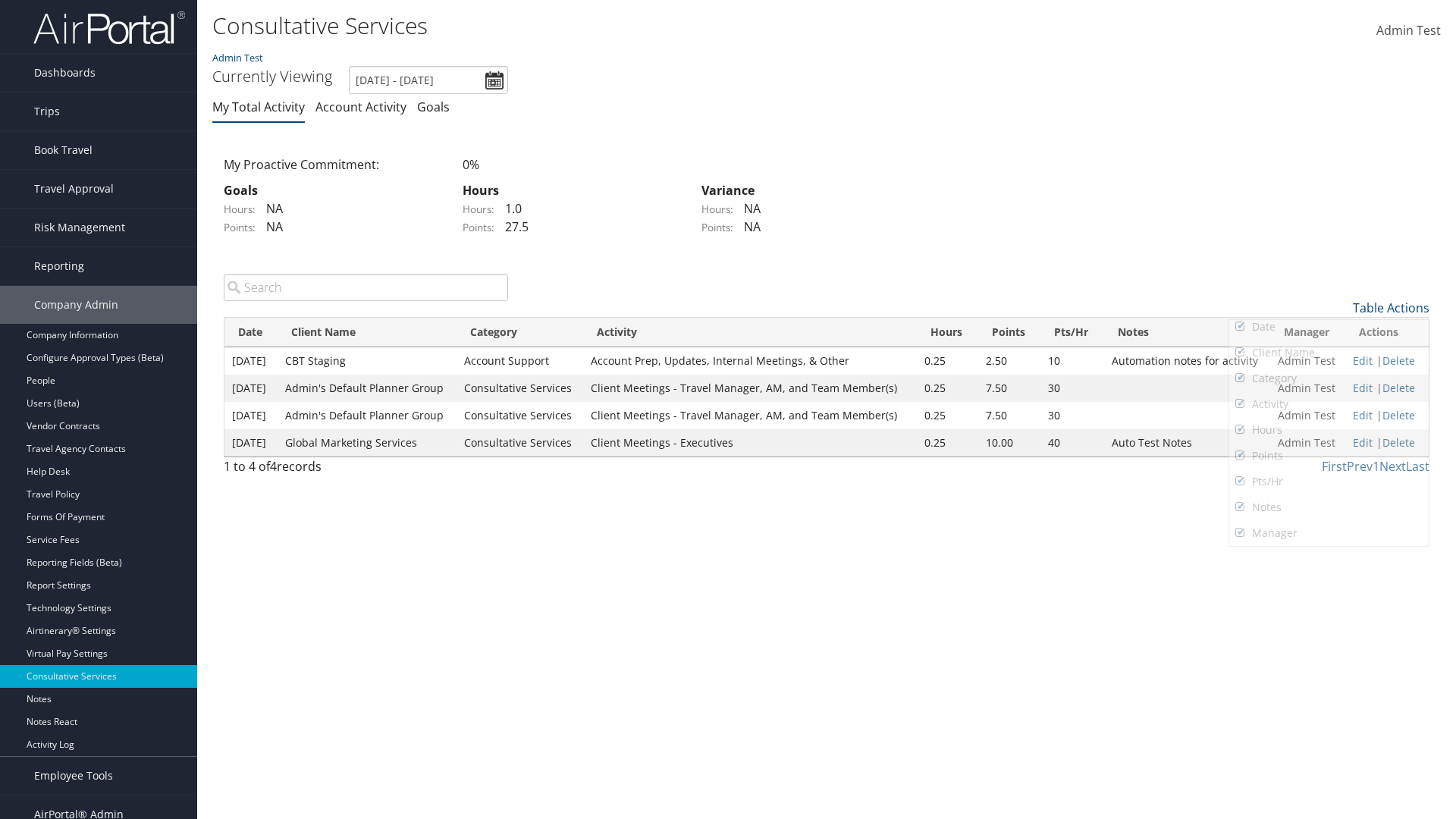
scroll to position [18, 0]
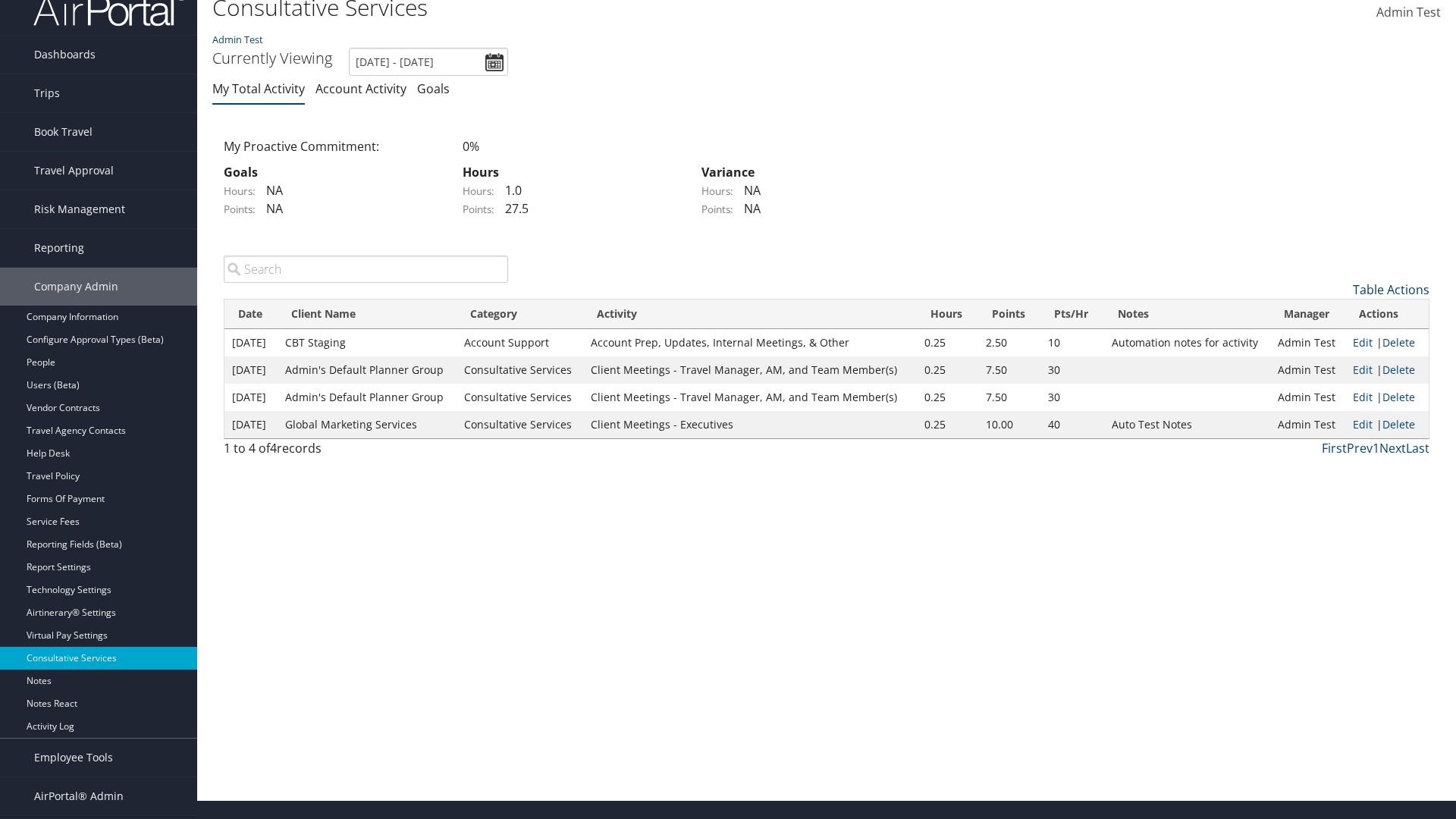
click at [1390, 298] on link "Table Actions" at bounding box center [1391, 290] width 77 height 17
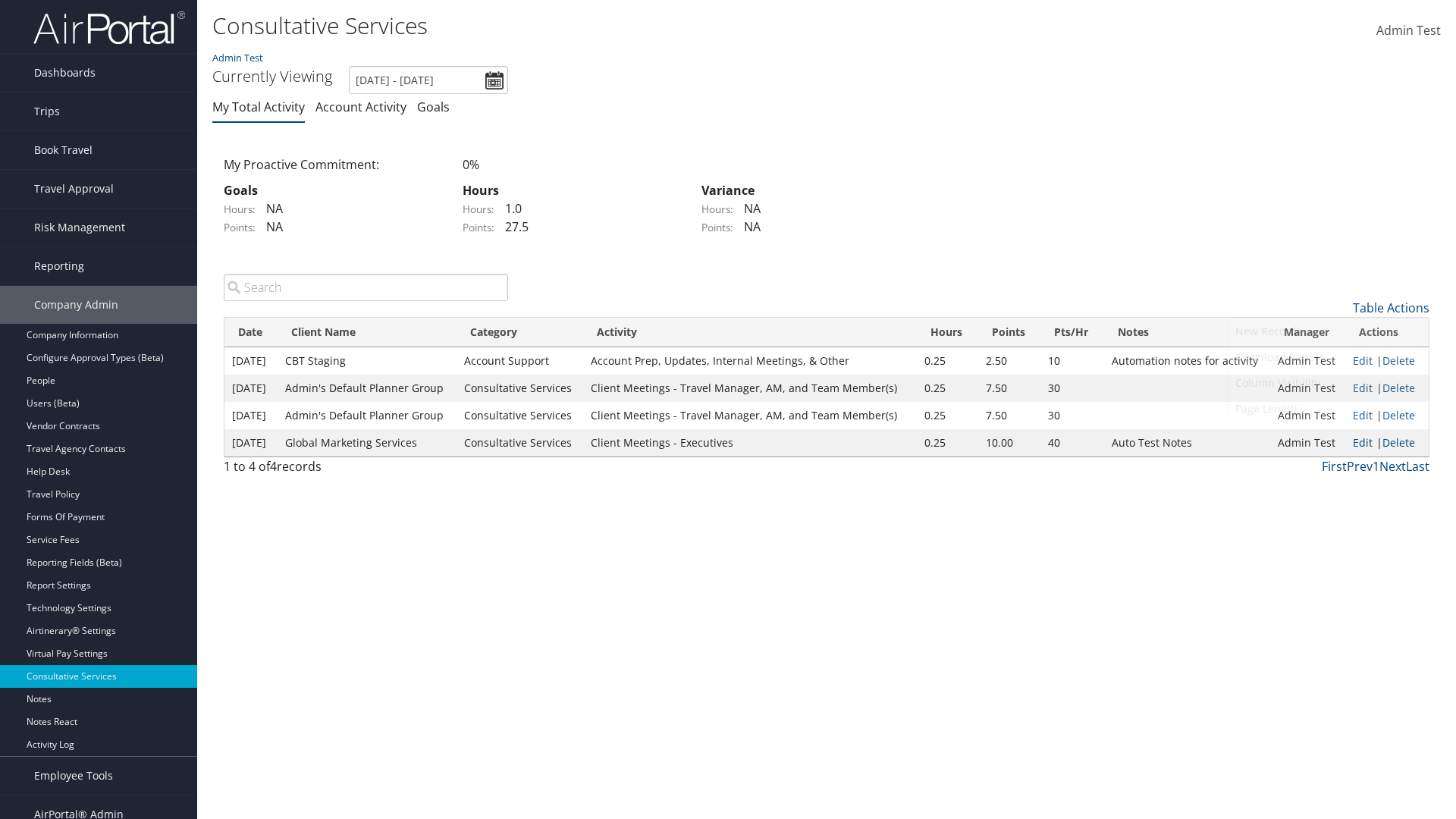
click at [1328, 384] on link "50" at bounding box center [1328, 385] width 199 height 26
click at [1390, 307] on link "Table Actions" at bounding box center [1391, 308] width 77 height 17
click at [1328, 408] on link "Page Length" at bounding box center [1328, 409] width 199 height 26
click at [1390, 307] on link "Table Actions" at bounding box center [1391, 308] width 77 height 17
click at [1328, 332] on link "10" at bounding box center [1328, 333] width 199 height 26
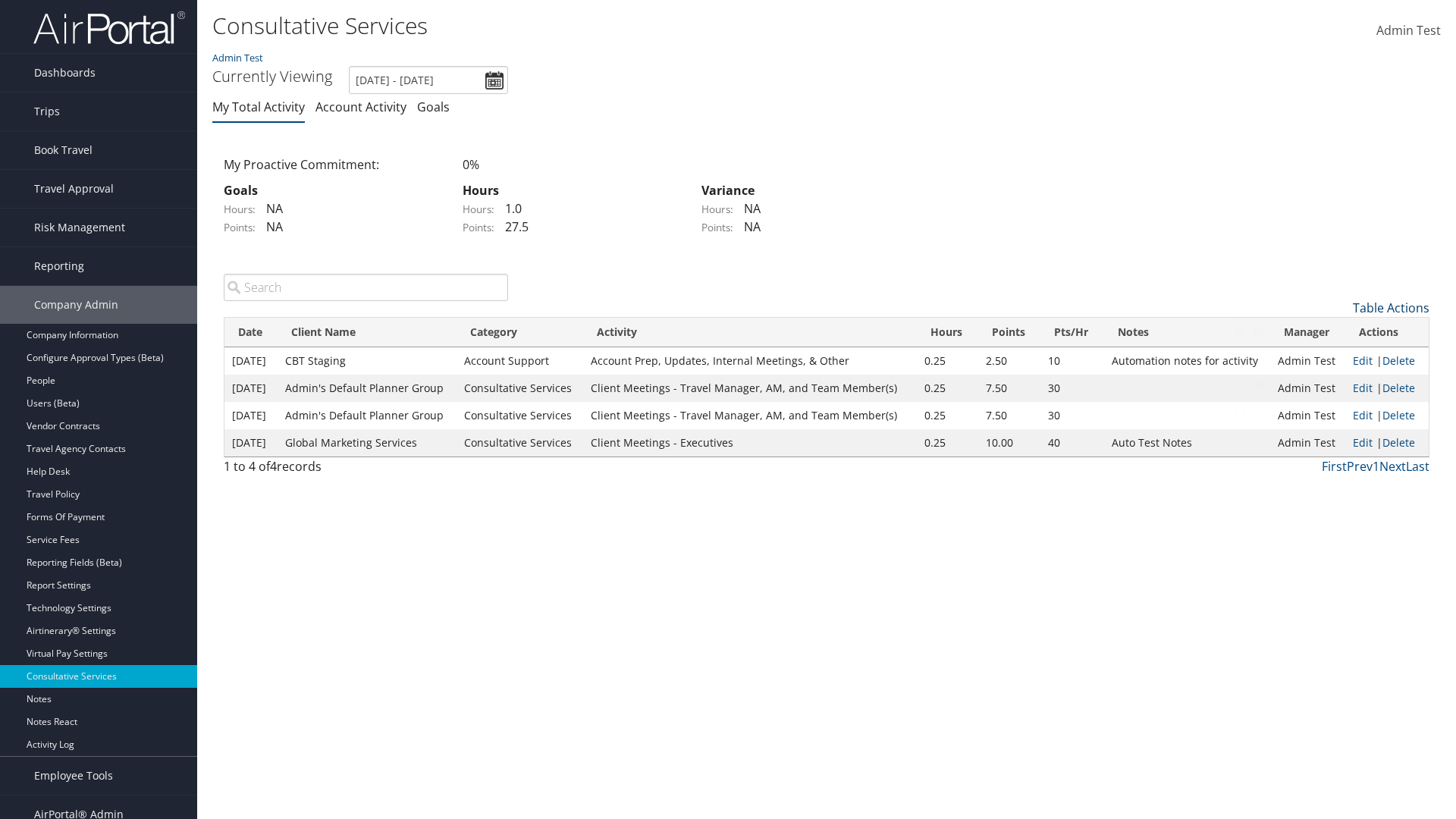
click at [1390, 307] on link "Table Actions" at bounding box center [1391, 308] width 77 height 17
click at [1328, 408] on link "Page Length" at bounding box center [1328, 409] width 199 height 26
